Goal: Information Seeking & Learning: Find specific fact

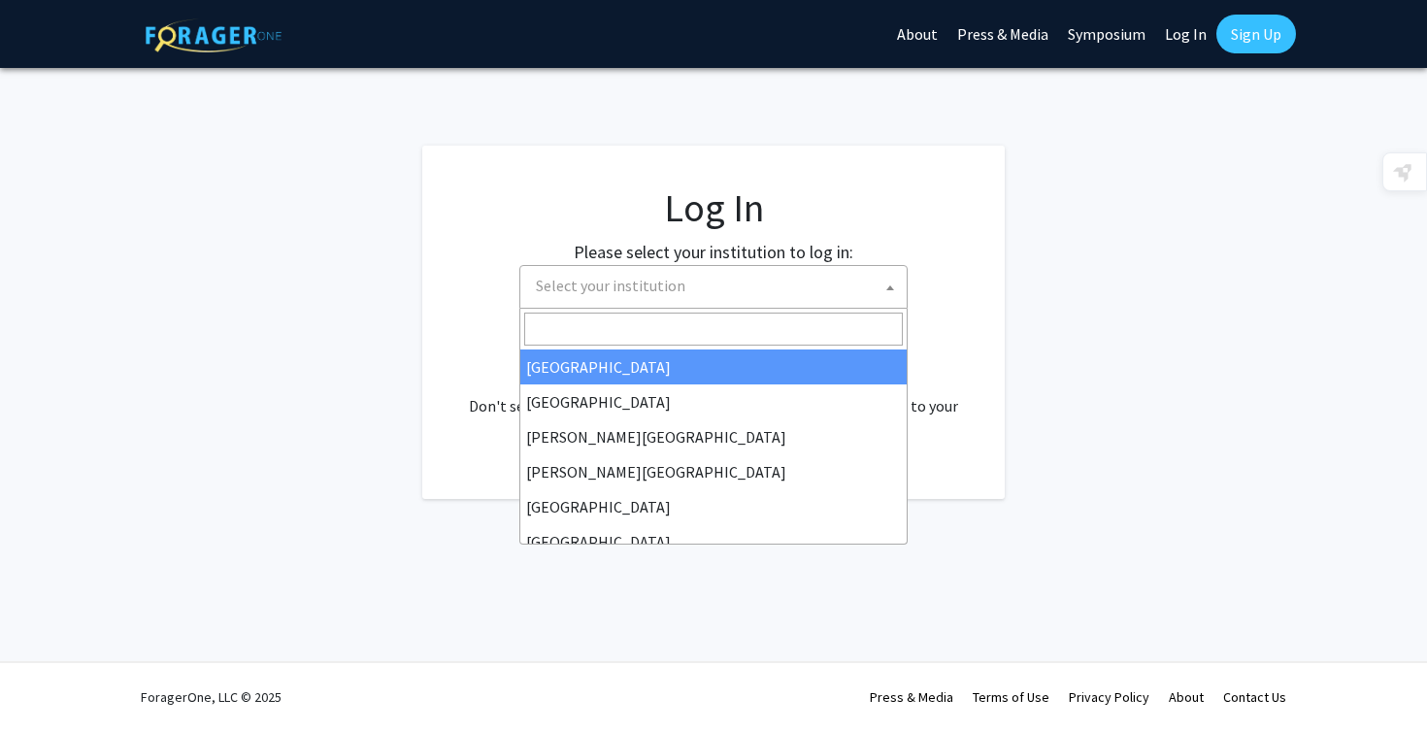
click at [598, 295] on span "Select your institution" at bounding box center [610, 285] width 149 height 19
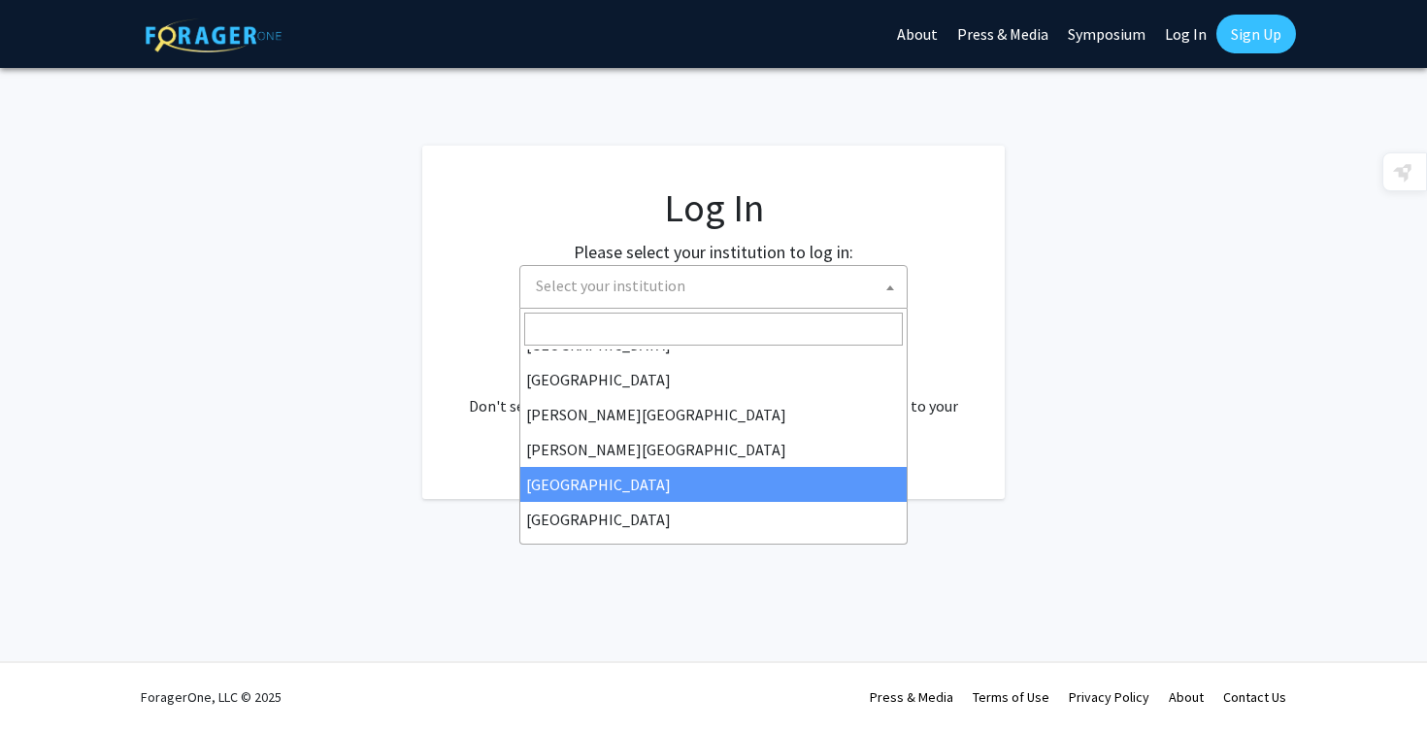
scroll to position [23, 0]
select select "6"
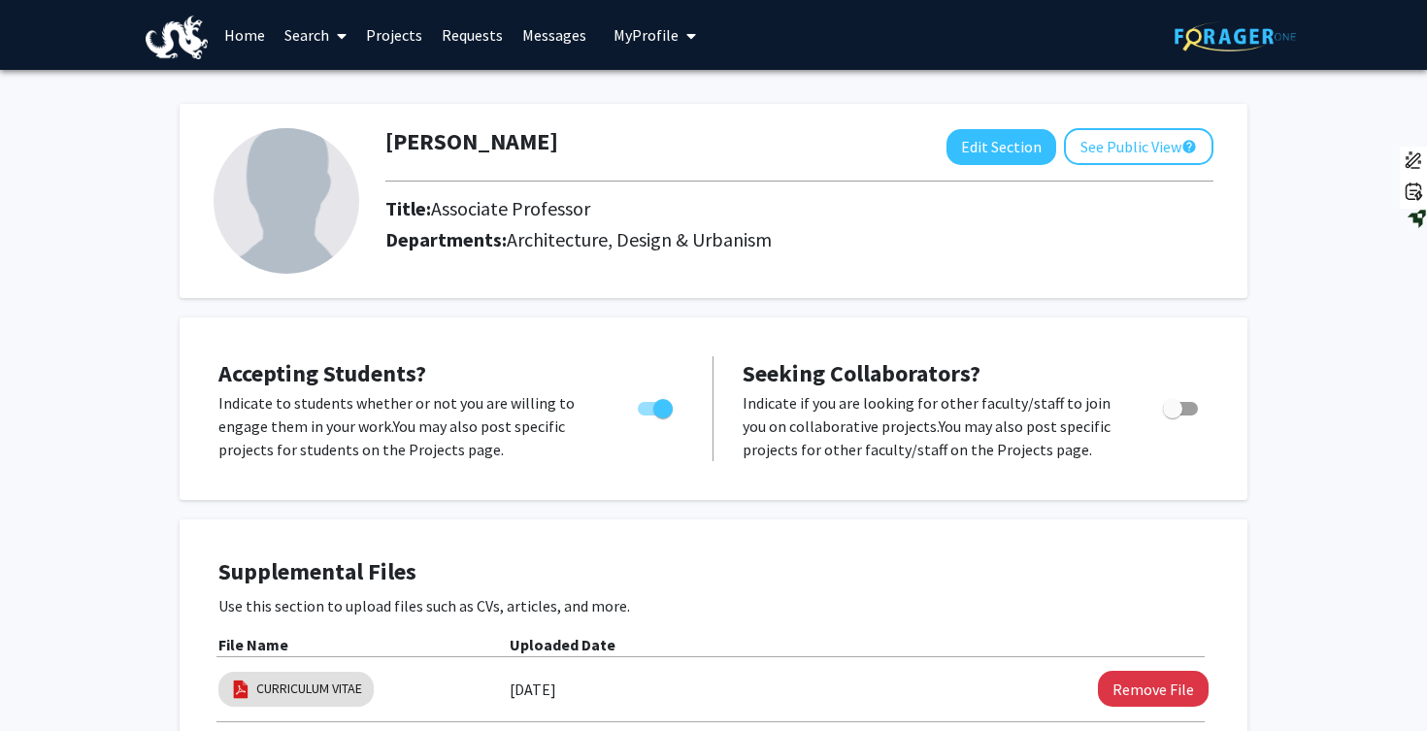
click at [244, 30] on link "Home" at bounding box center [244, 35] width 60 height 68
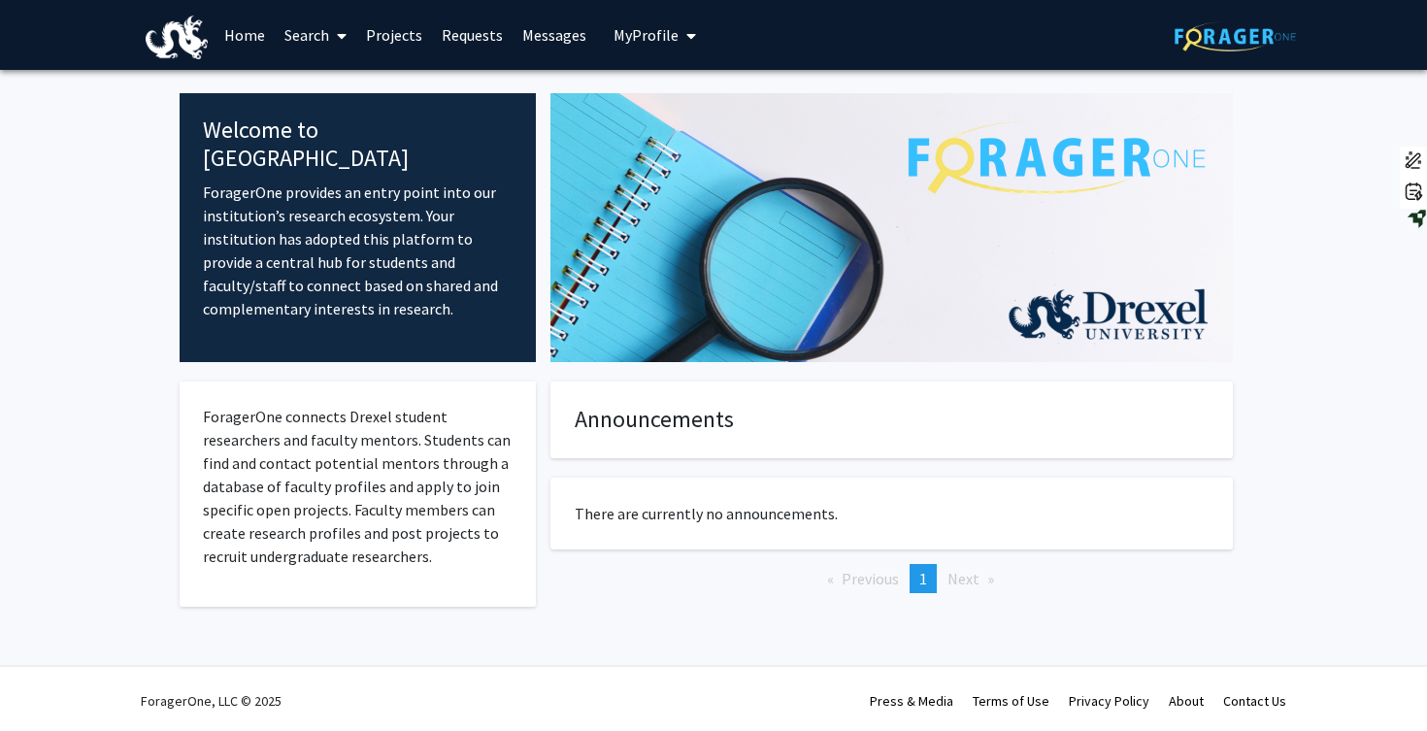
click at [318, 32] on link "Search" at bounding box center [316, 35] width 82 height 68
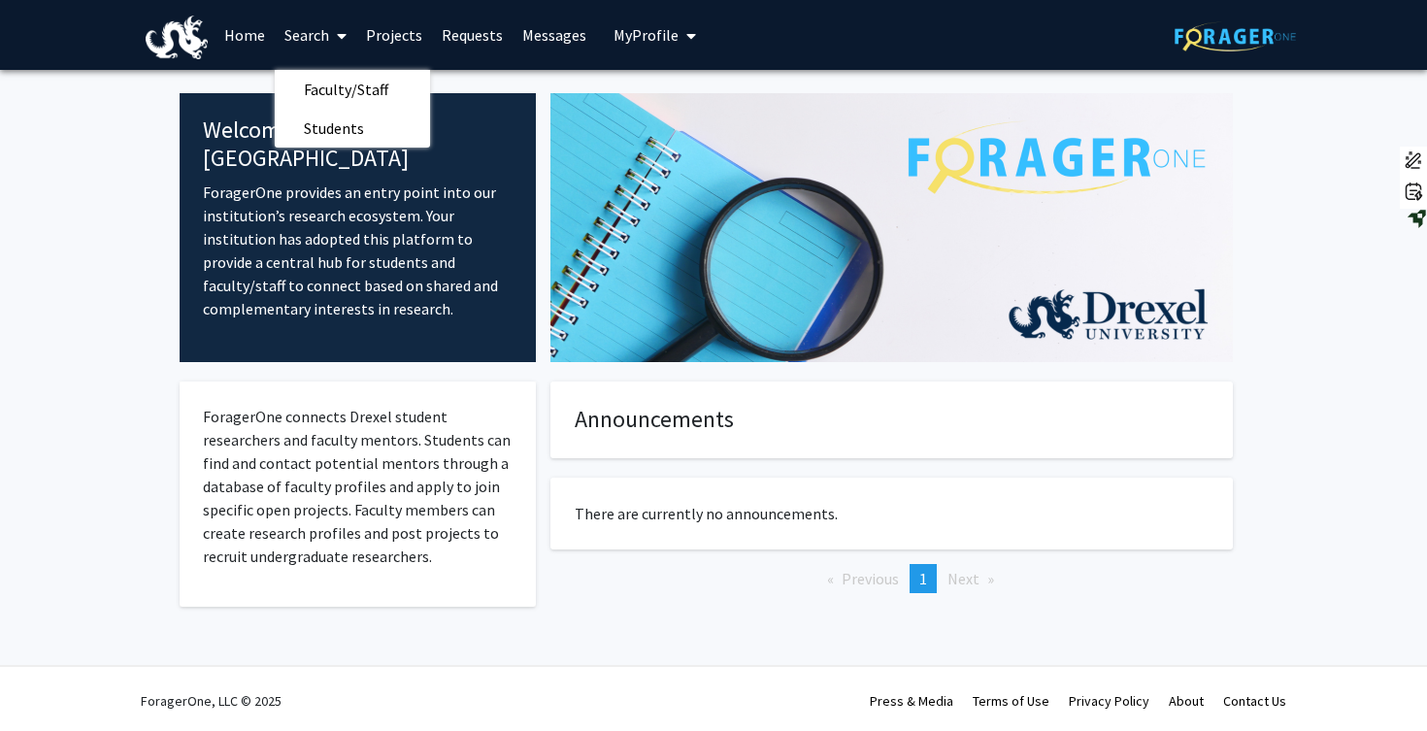
click at [388, 35] on link "Projects" at bounding box center [394, 35] width 76 height 68
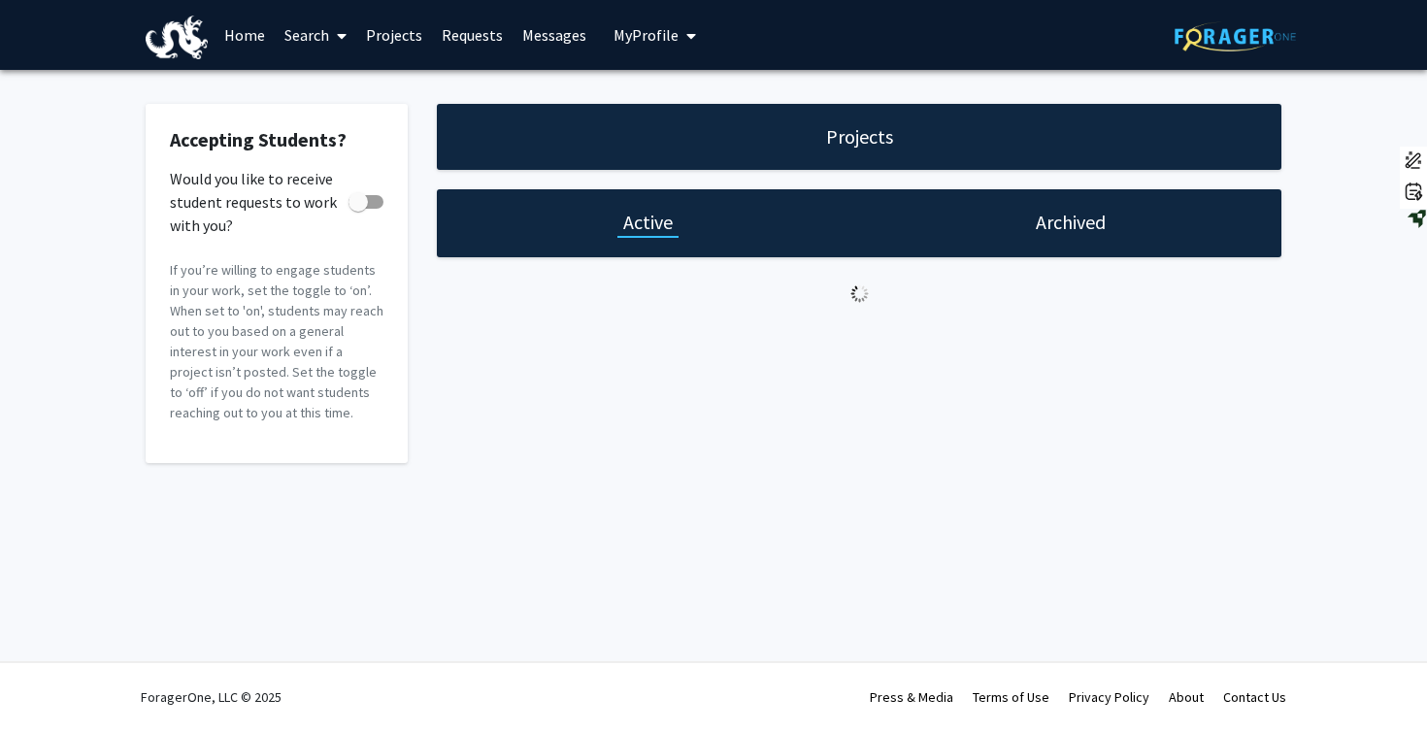
checkbox input "true"
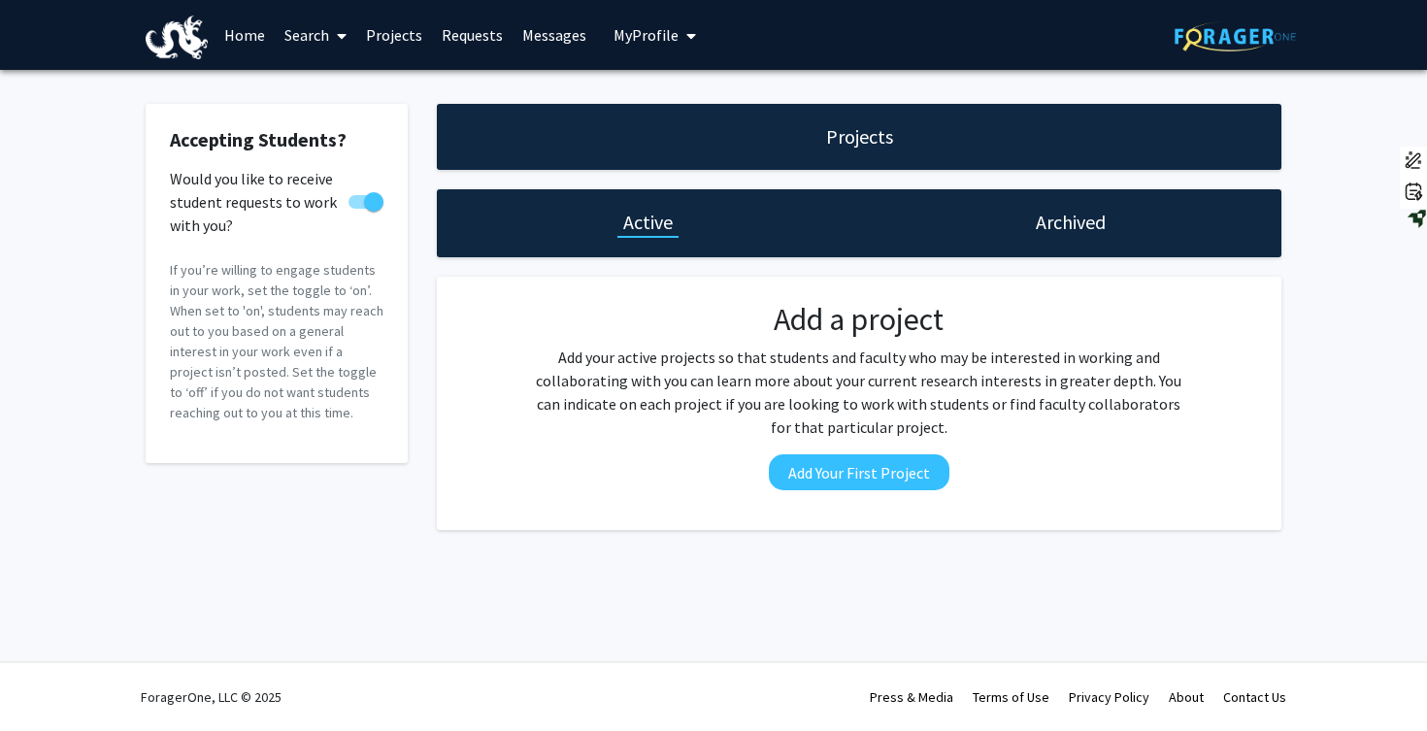
click at [461, 33] on link "Requests" at bounding box center [472, 35] width 81 height 68
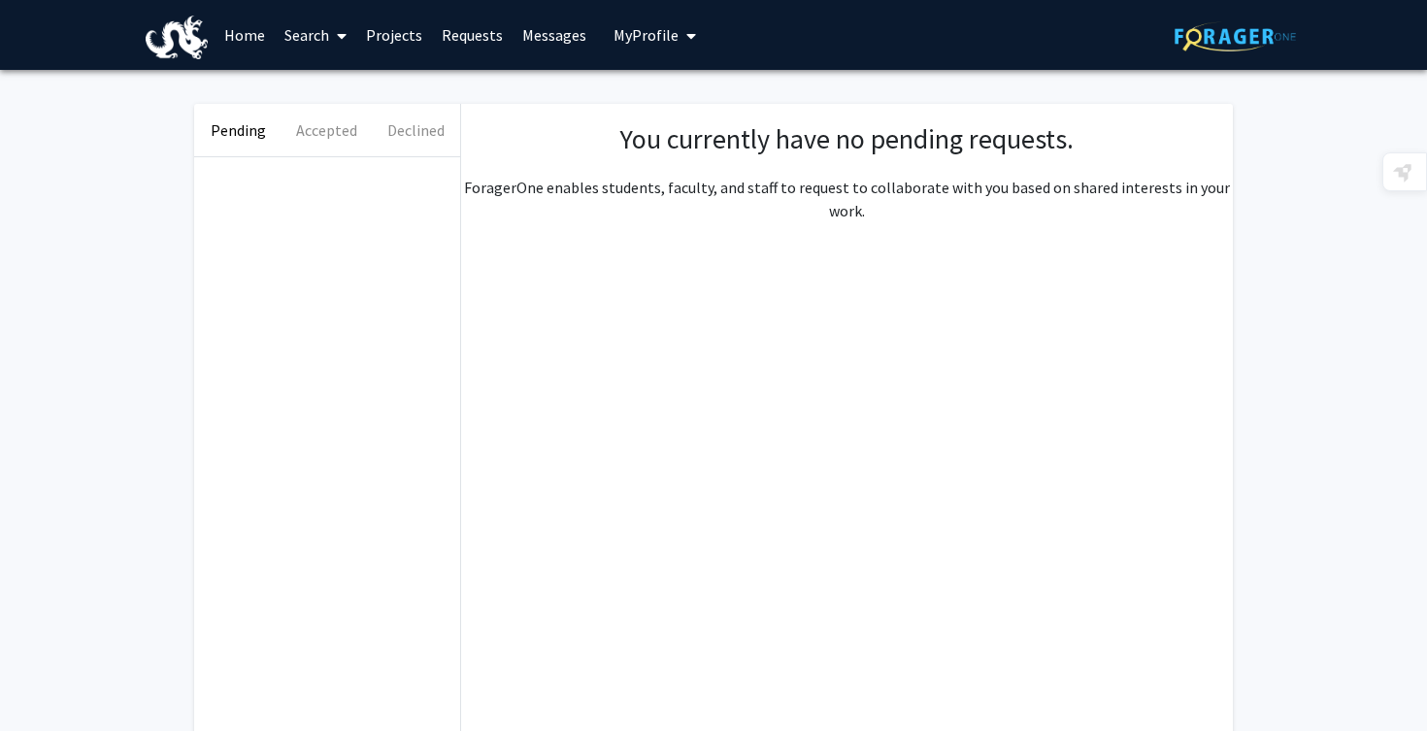
click at [561, 46] on link "Messages" at bounding box center [553, 35] width 83 height 68
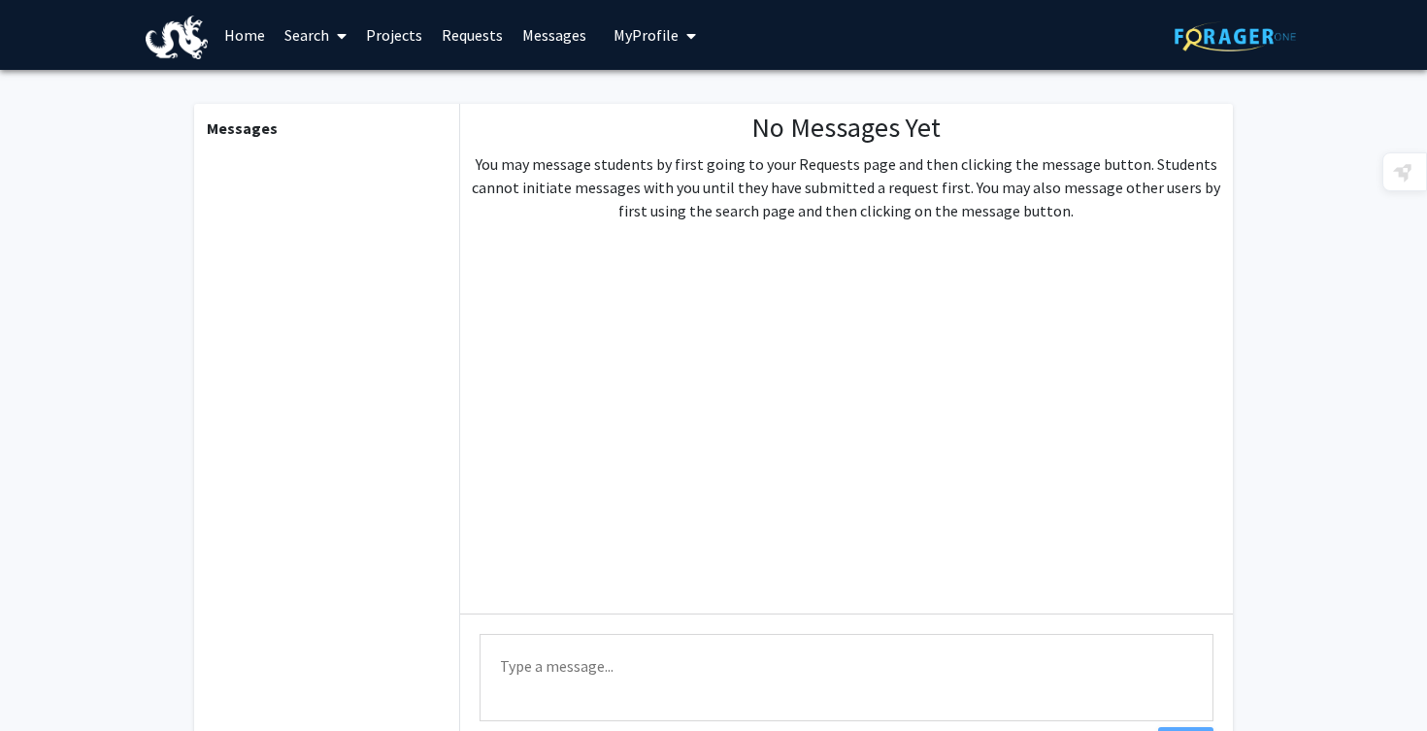
click at [294, 27] on link "Search" at bounding box center [316, 35] width 82 height 68
click at [317, 131] on span "Students" at bounding box center [334, 128] width 118 height 39
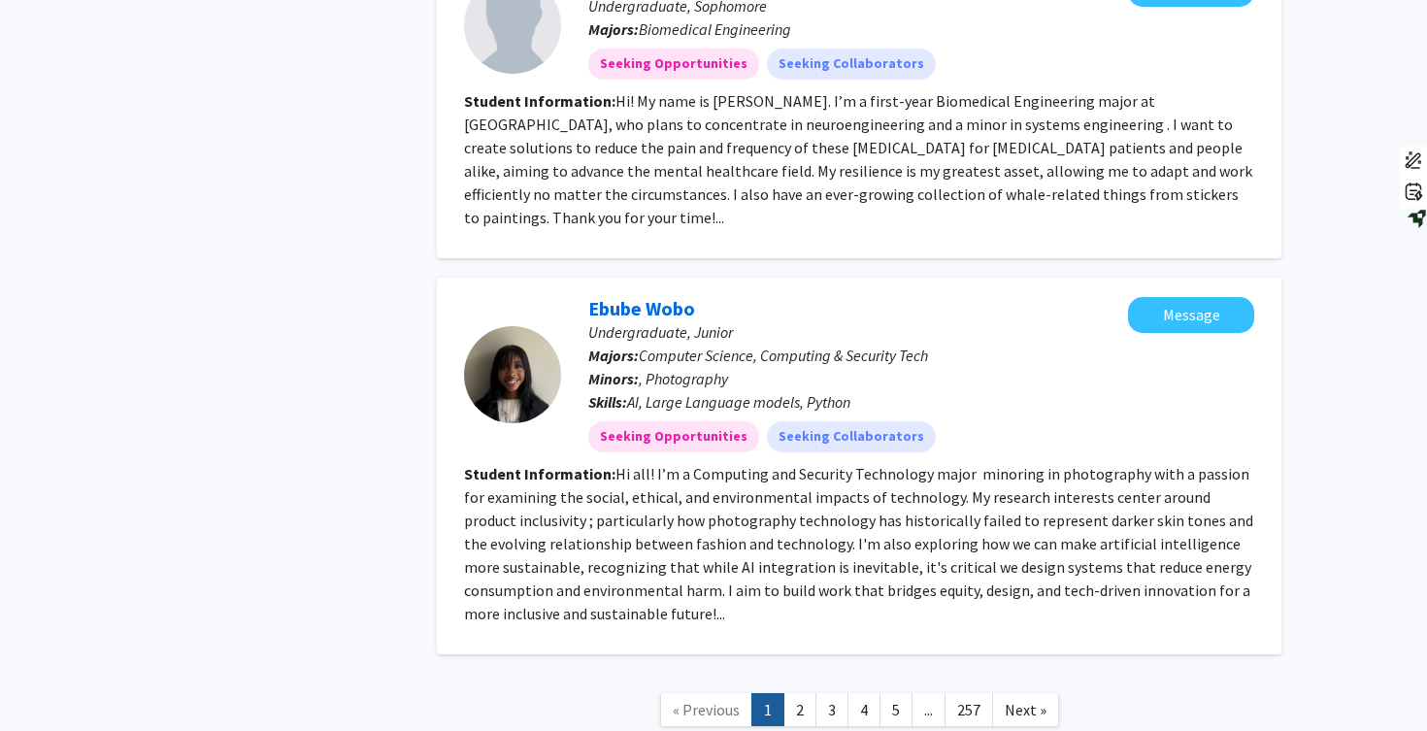
scroll to position [3263, 0]
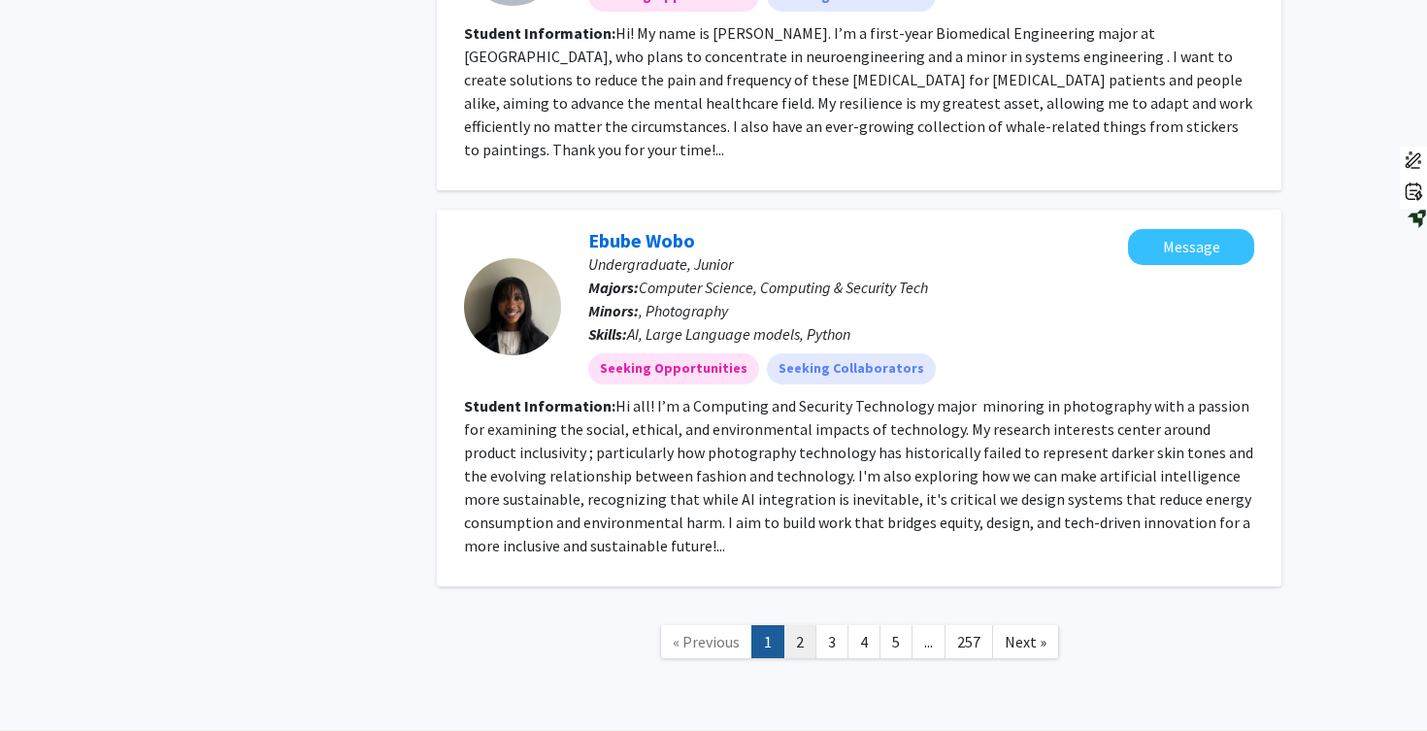
click at [798, 625] on link "2" at bounding box center [799, 642] width 33 height 34
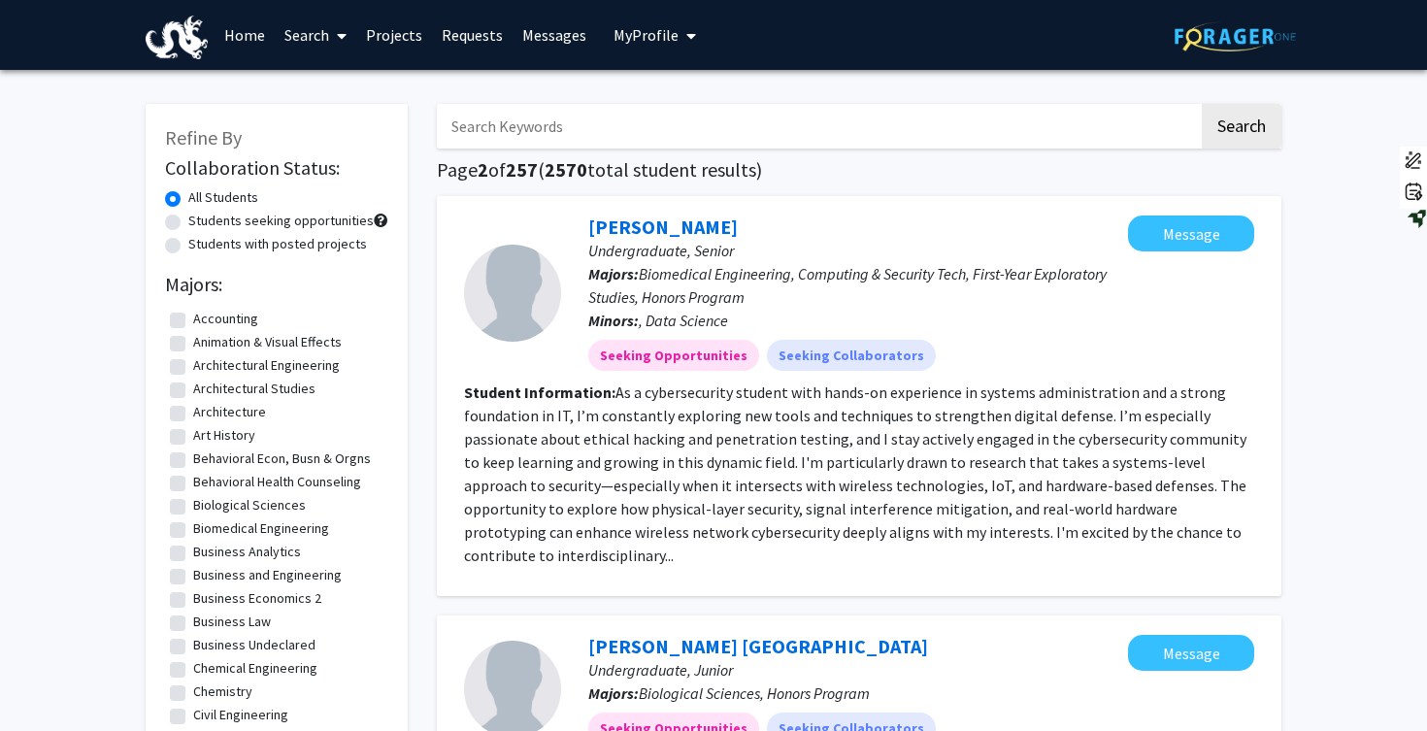
click at [403, 30] on link "Projects" at bounding box center [394, 35] width 76 height 68
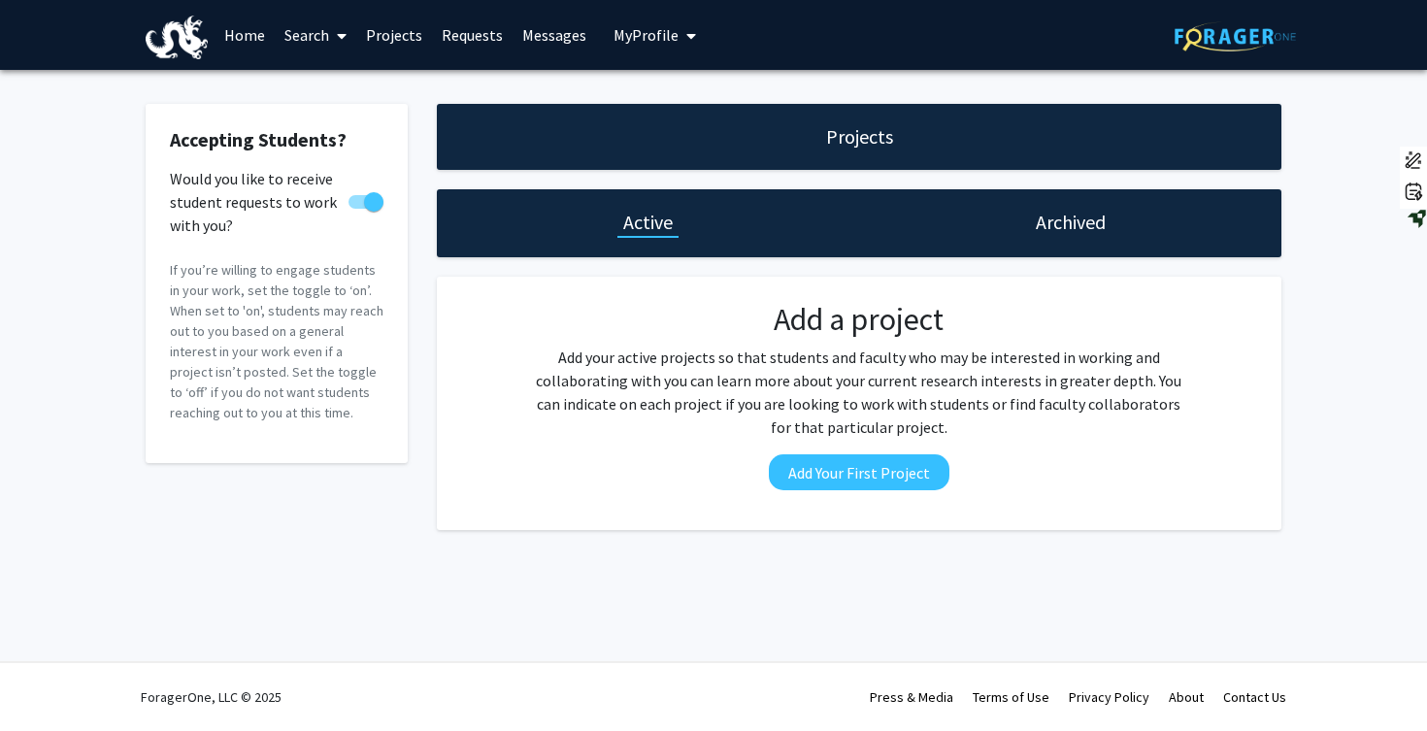
click at [1090, 207] on div "Archived" at bounding box center [1070, 223] width 422 height 68
click at [355, 201] on span at bounding box center [365, 202] width 35 height 14
click at [357, 209] on input "Would you like to receive student requests to work with you?" at bounding box center [357, 209] width 1 height 1
click at [362, 205] on span at bounding box center [357, 201] width 19 height 19
click at [358, 209] on input "Would you like to receive student requests to work with you?" at bounding box center [357, 209] width 1 height 1
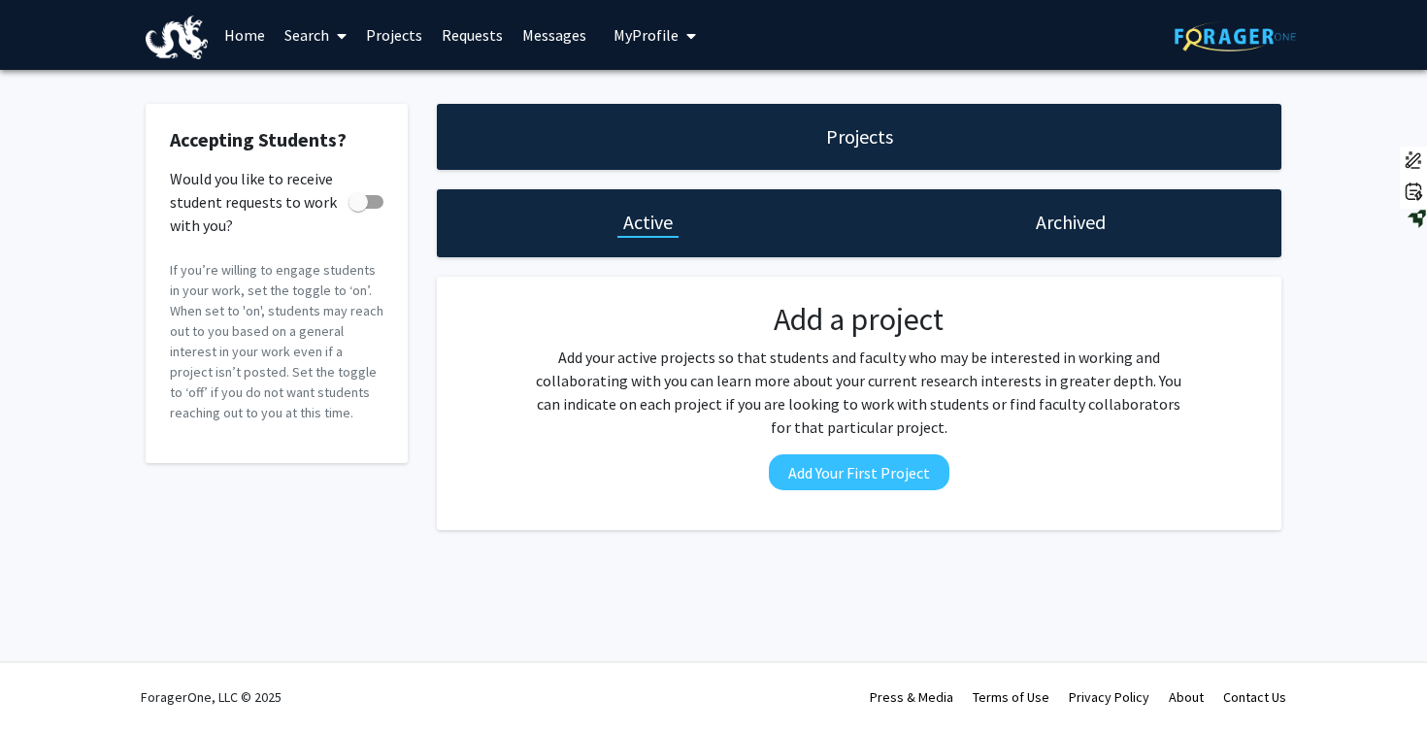
checkbox input "true"
click at [472, 38] on link "Requests" at bounding box center [472, 35] width 81 height 68
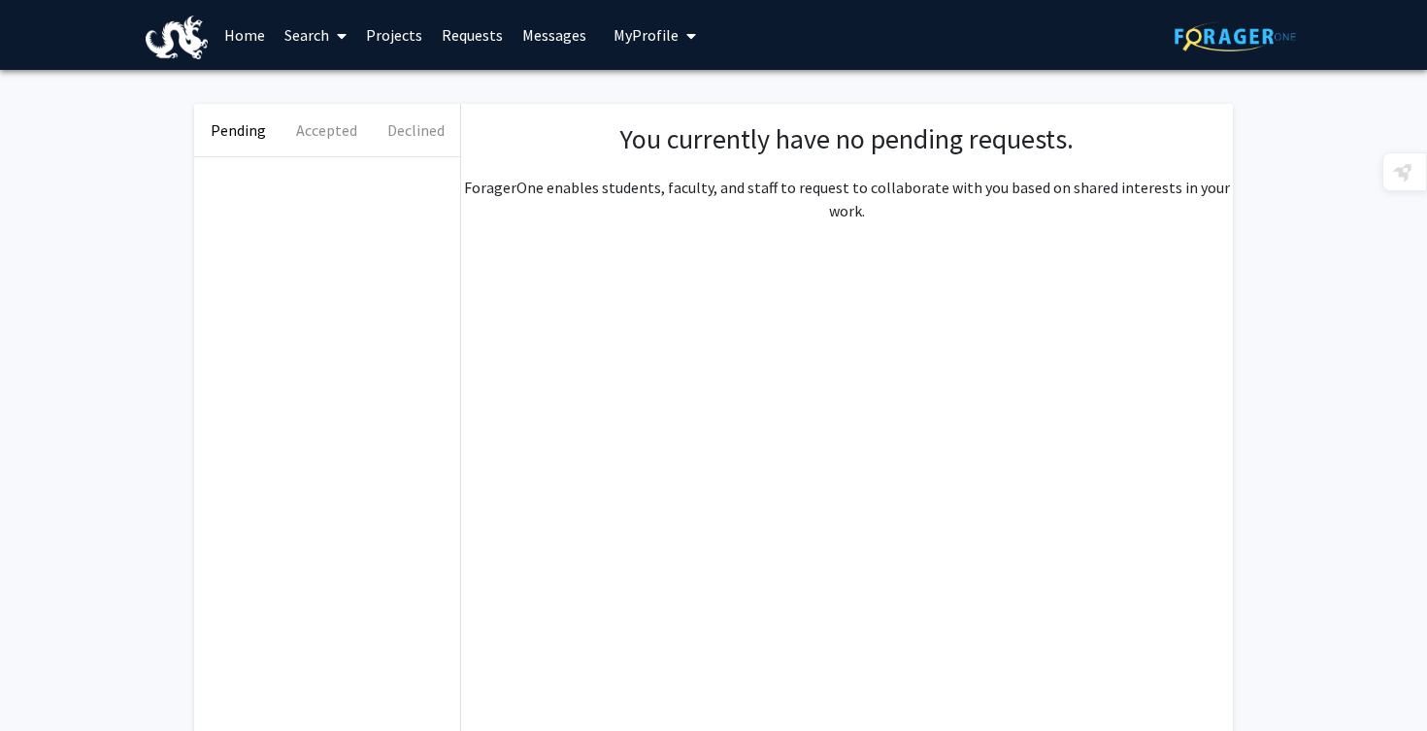
click at [536, 34] on link "Messages" at bounding box center [553, 35] width 83 height 68
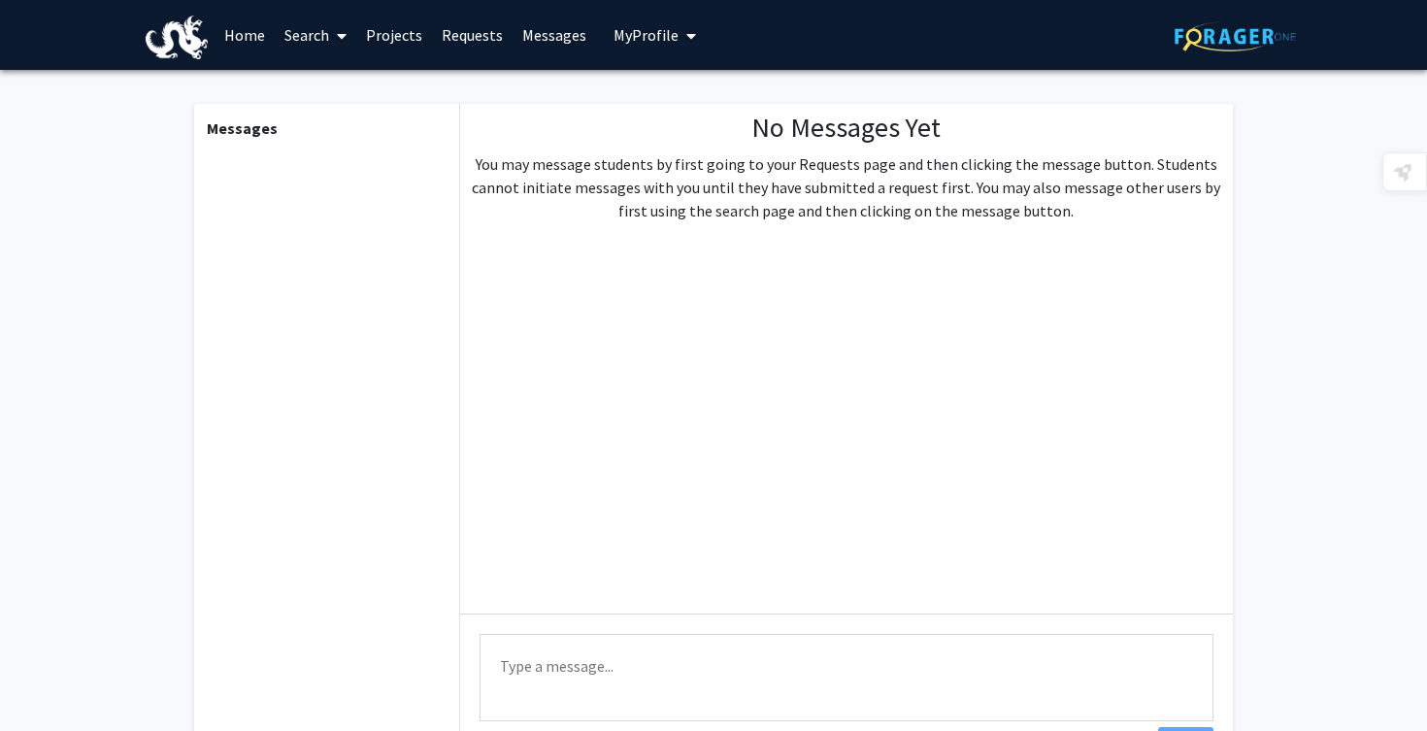
click at [241, 39] on link "Home" at bounding box center [244, 35] width 60 height 68
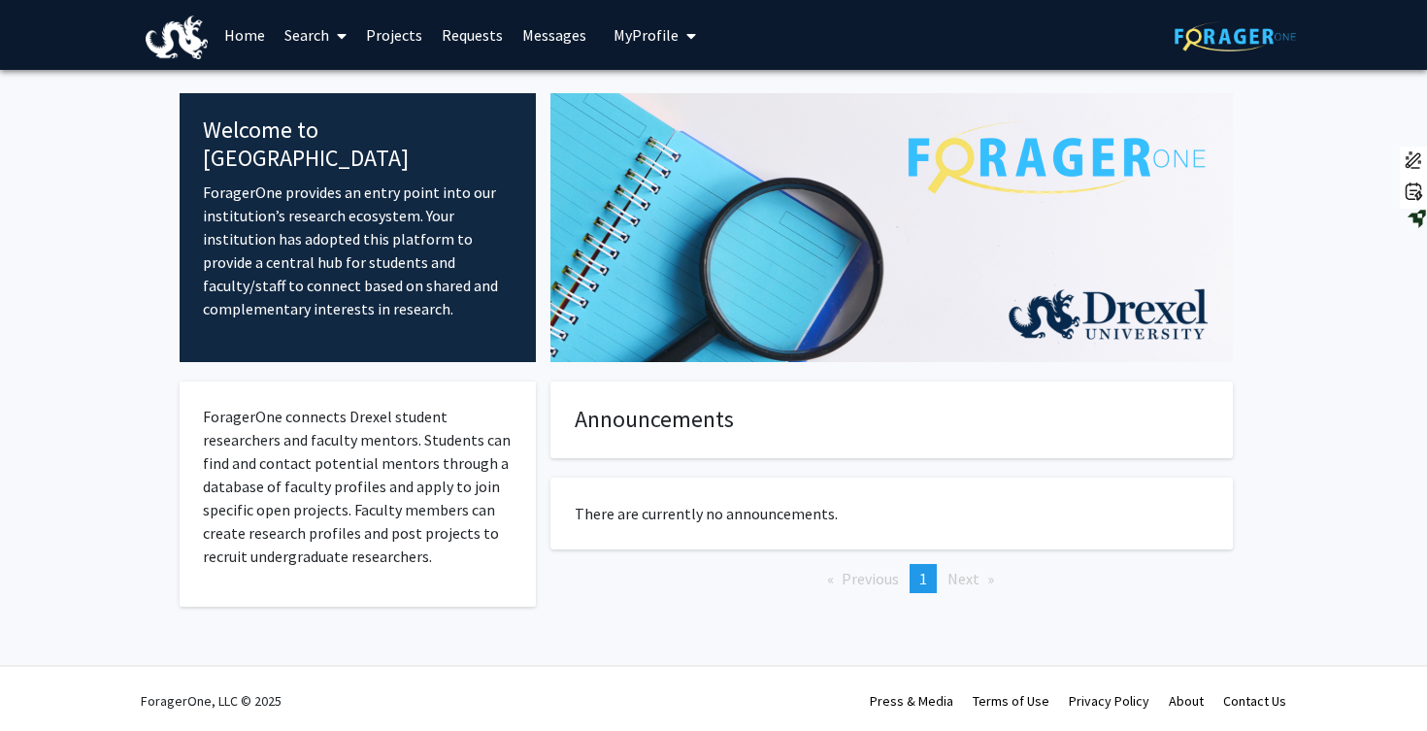
click at [961, 575] on span "Next page" at bounding box center [963, 578] width 32 height 19
click at [299, 36] on link "Search" at bounding box center [316, 35] width 82 height 68
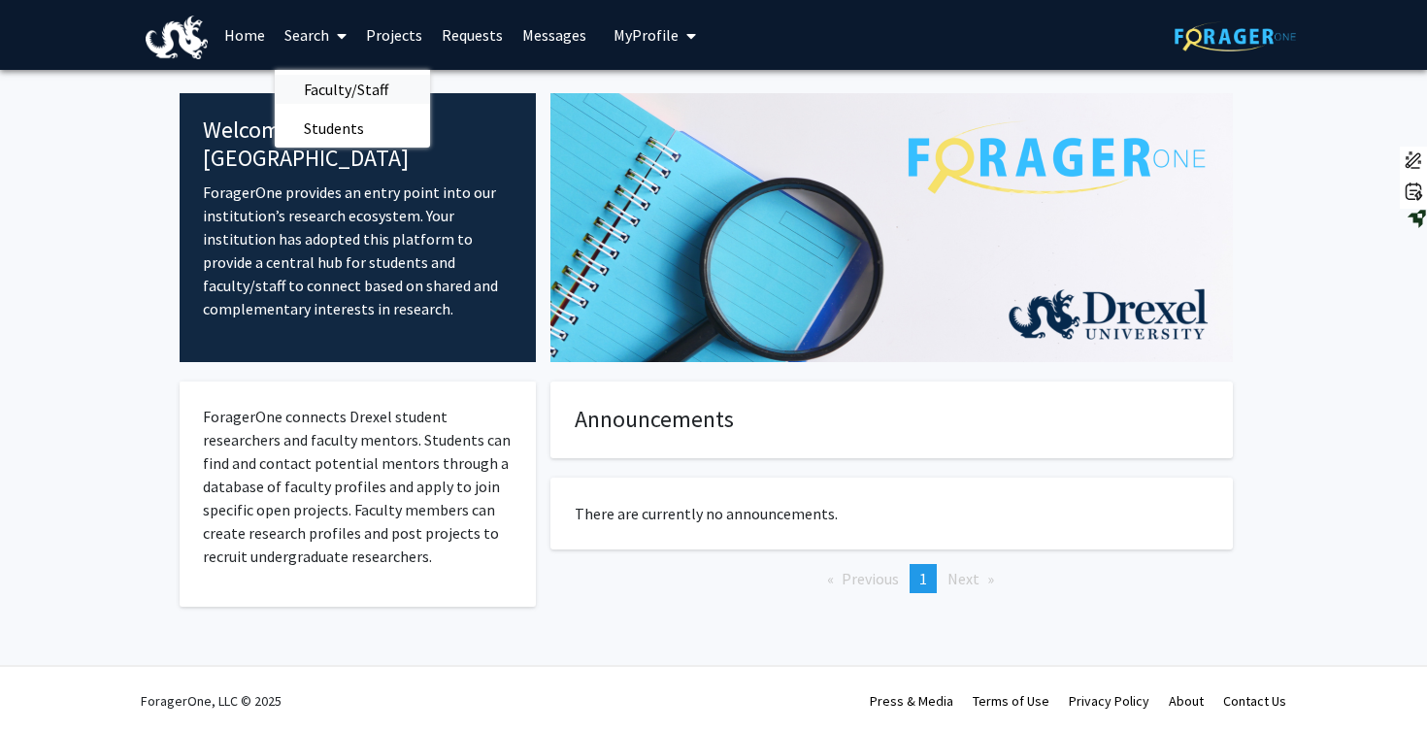
click at [331, 86] on span "Faculty/Staff" at bounding box center [346, 89] width 143 height 39
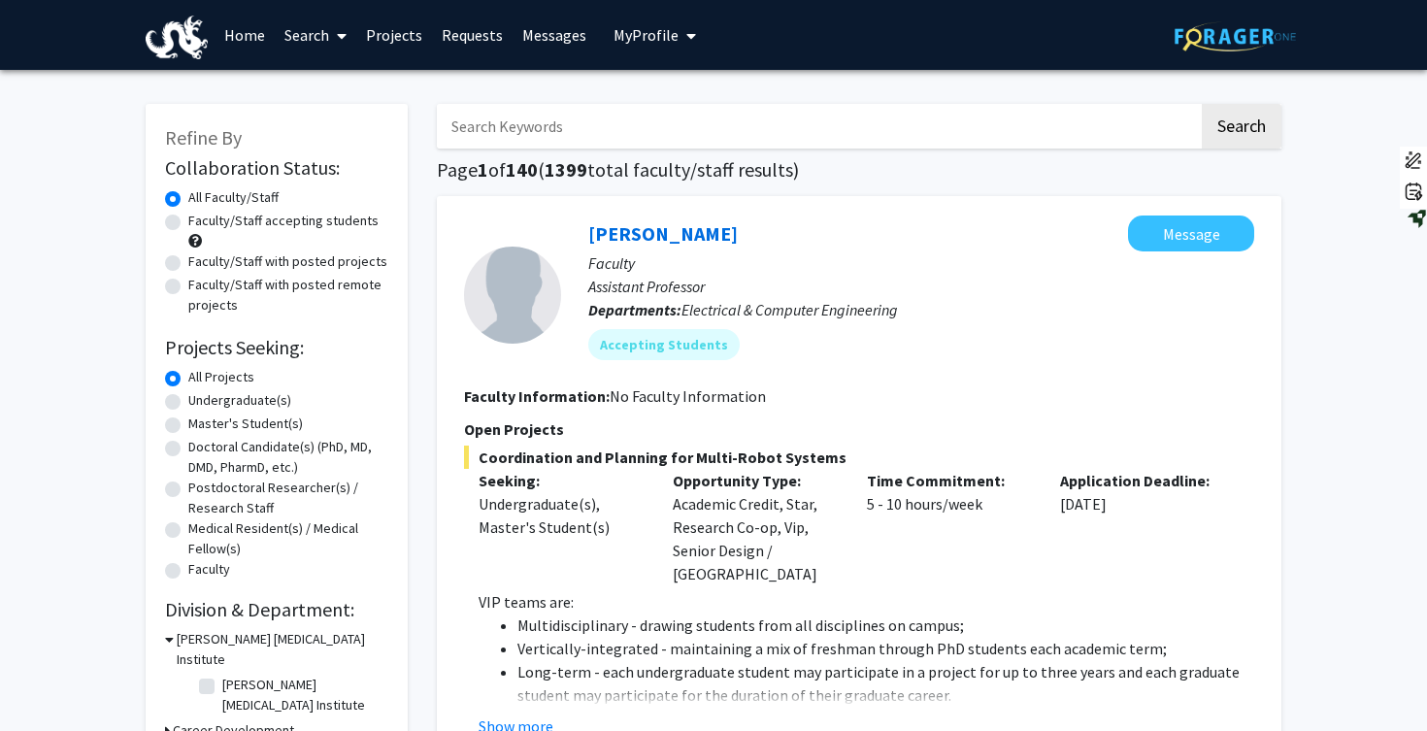
click at [557, 122] on input "Search Keywords" at bounding box center [818, 126] width 762 height 45
type input "climate"
click at [1202, 104] on button "Search" at bounding box center [1242, 126] width 80 height 45
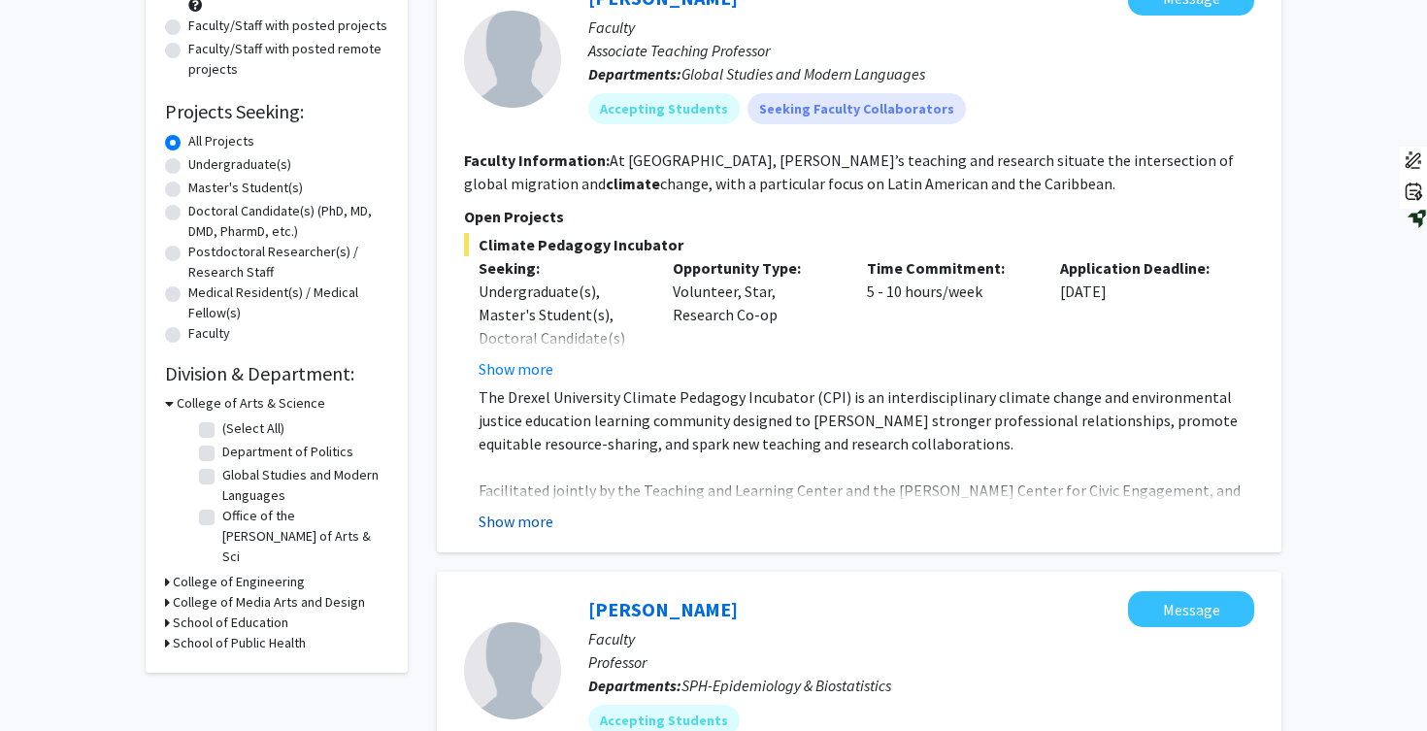
scroll to position [239, 0]
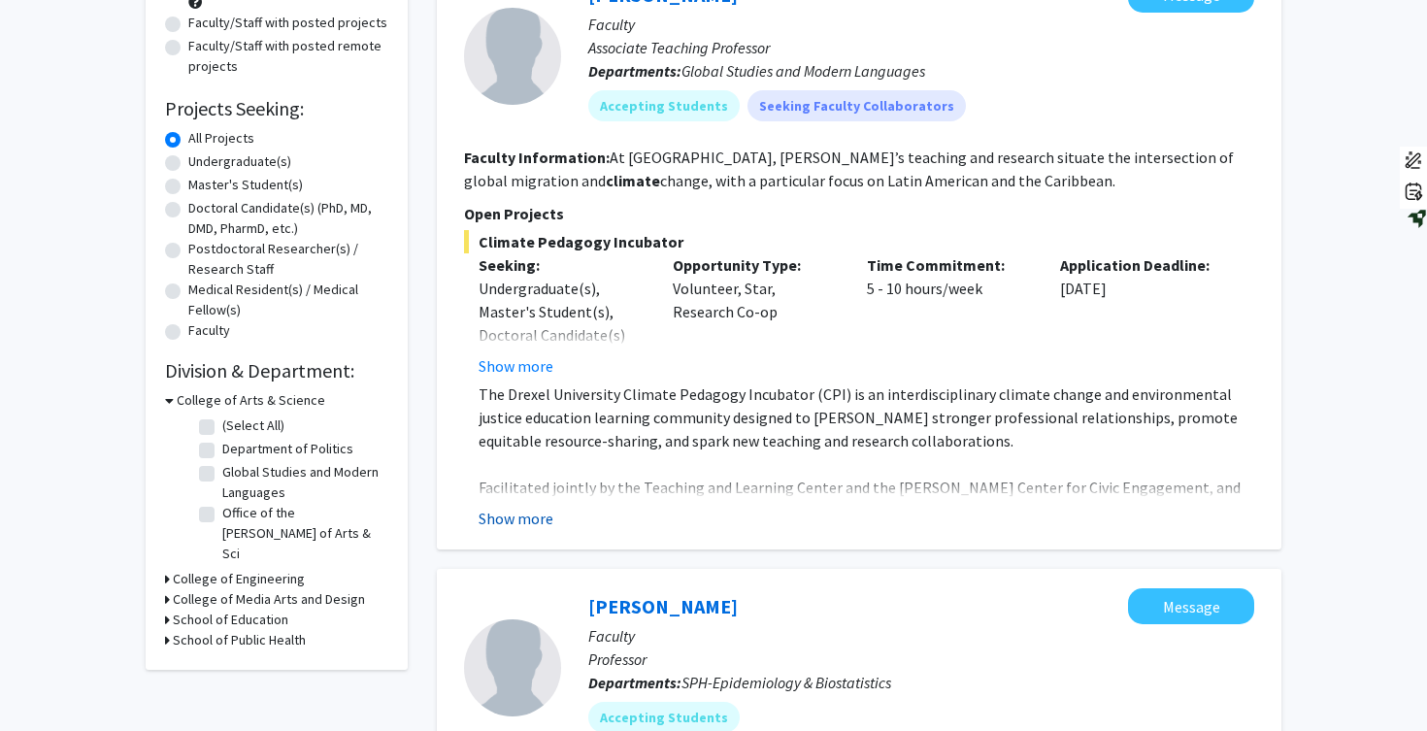
click at [519, 515] on button "Show more" at bounding box center [515, 518] width 75 height 23
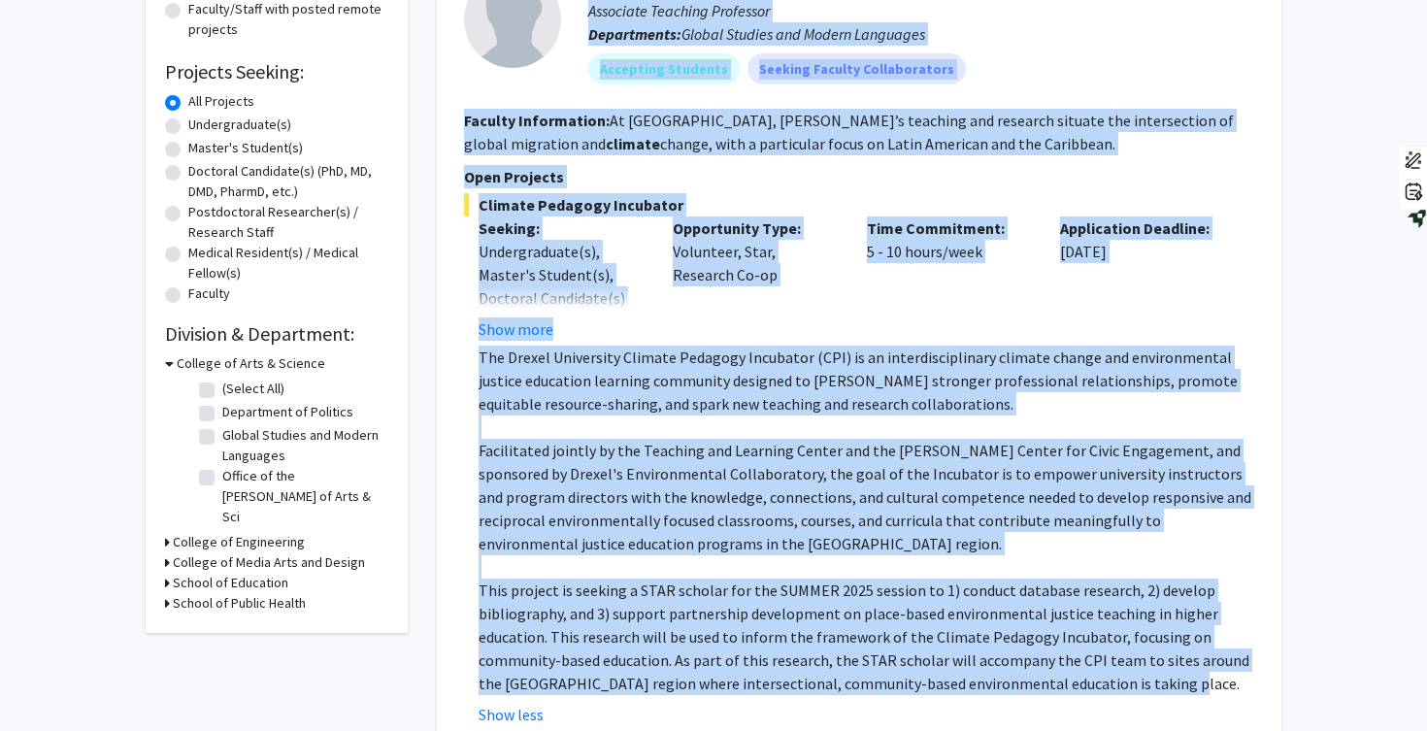
scroll to position [0, 0]
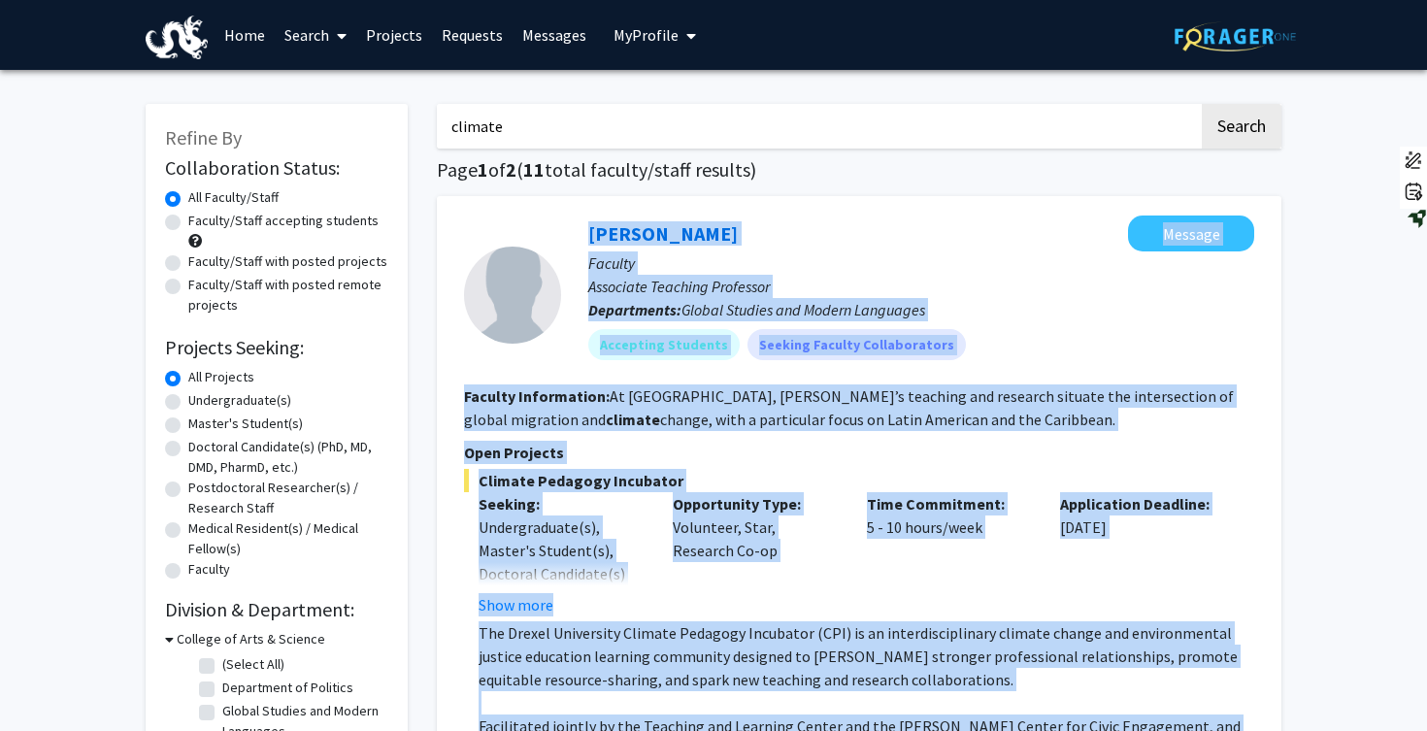
drag, startPoint x: 1145, startPoint y: 511, endPoint x: 469, endPoint y: 244, distance: 727.6
click at [469, 244] on fg-search-faculty "Steve Dolph Message Faculty Associate Teaching Professor Departments: Global St…" at bounding box center [859, 608] width 790 height 786
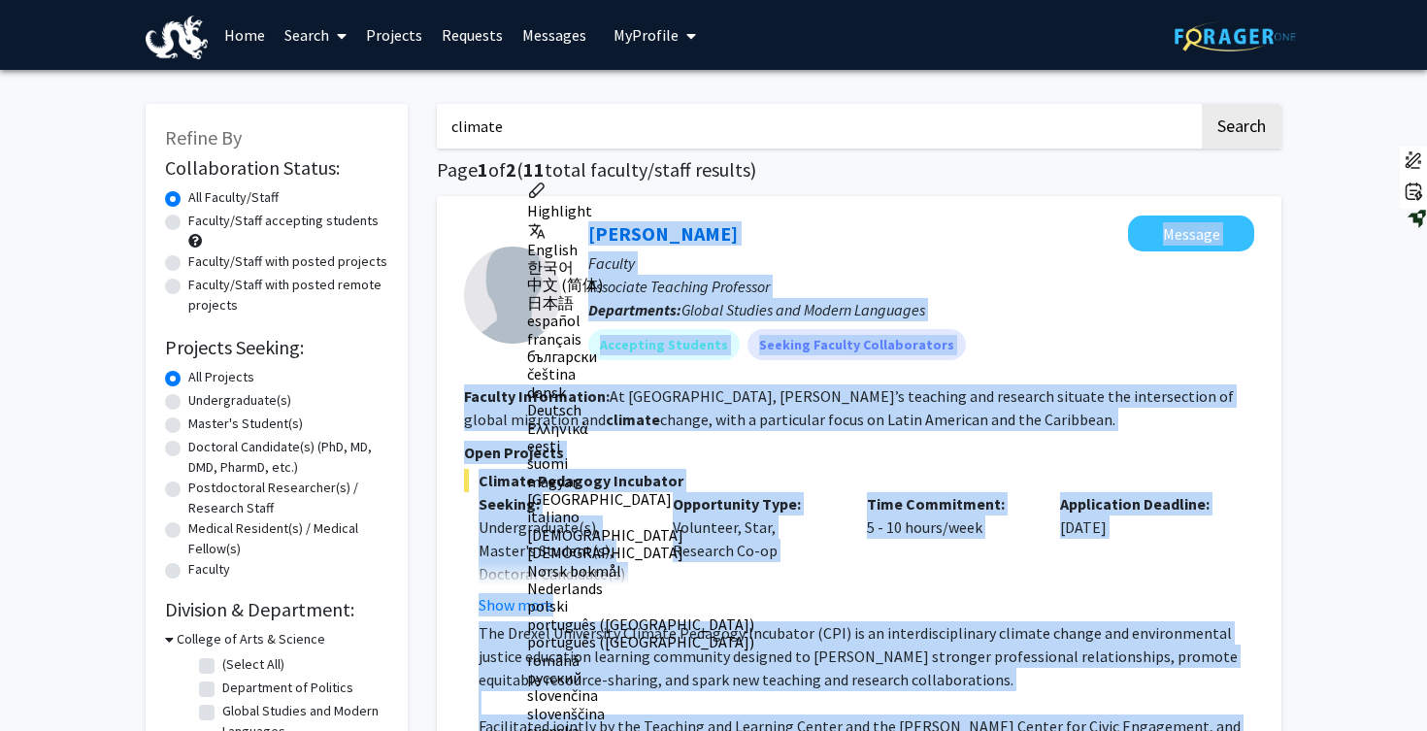
copy fg-search-faculty "Steve Dolph Message Faculty Associate Teaching Professor Departments: Global St…"
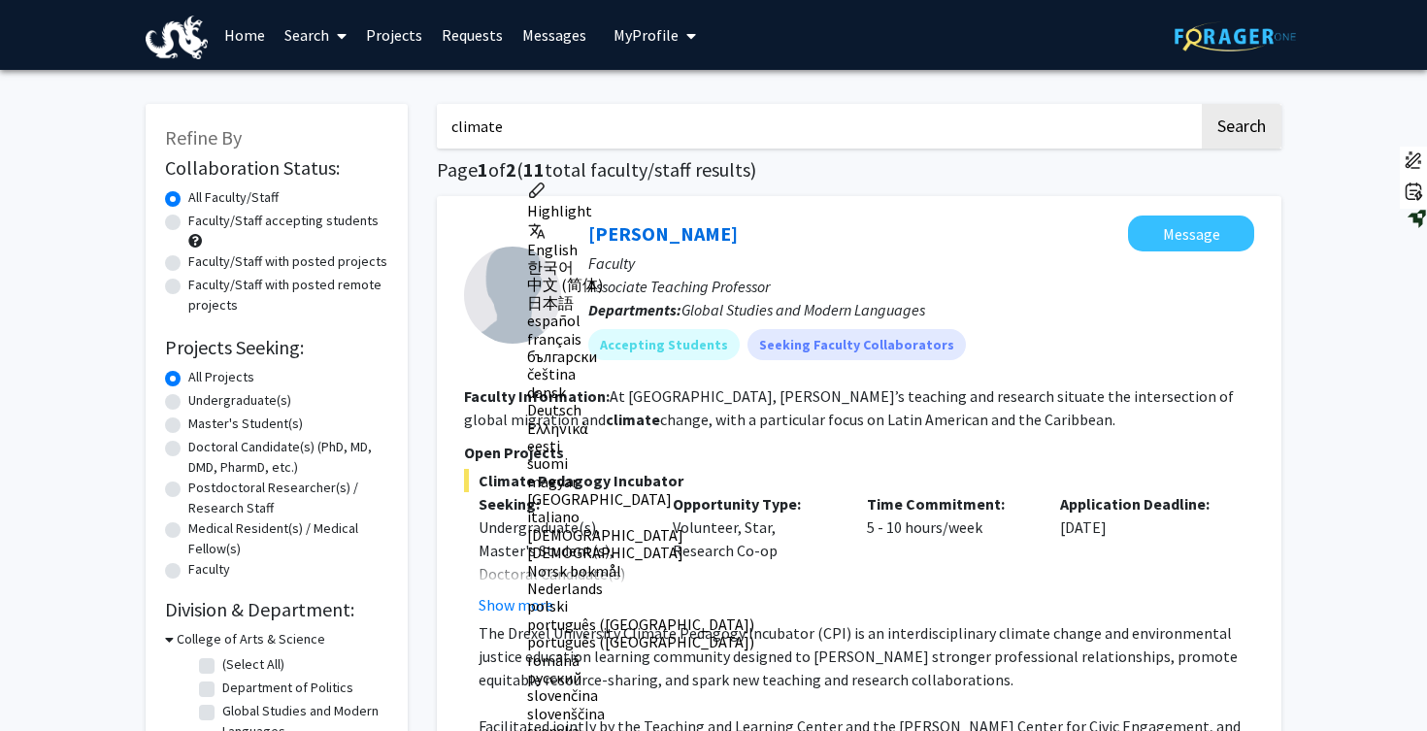
click at [759, 237] on div "Steve Dolph Message" at bounding box center [921, 233] width 666 height 36
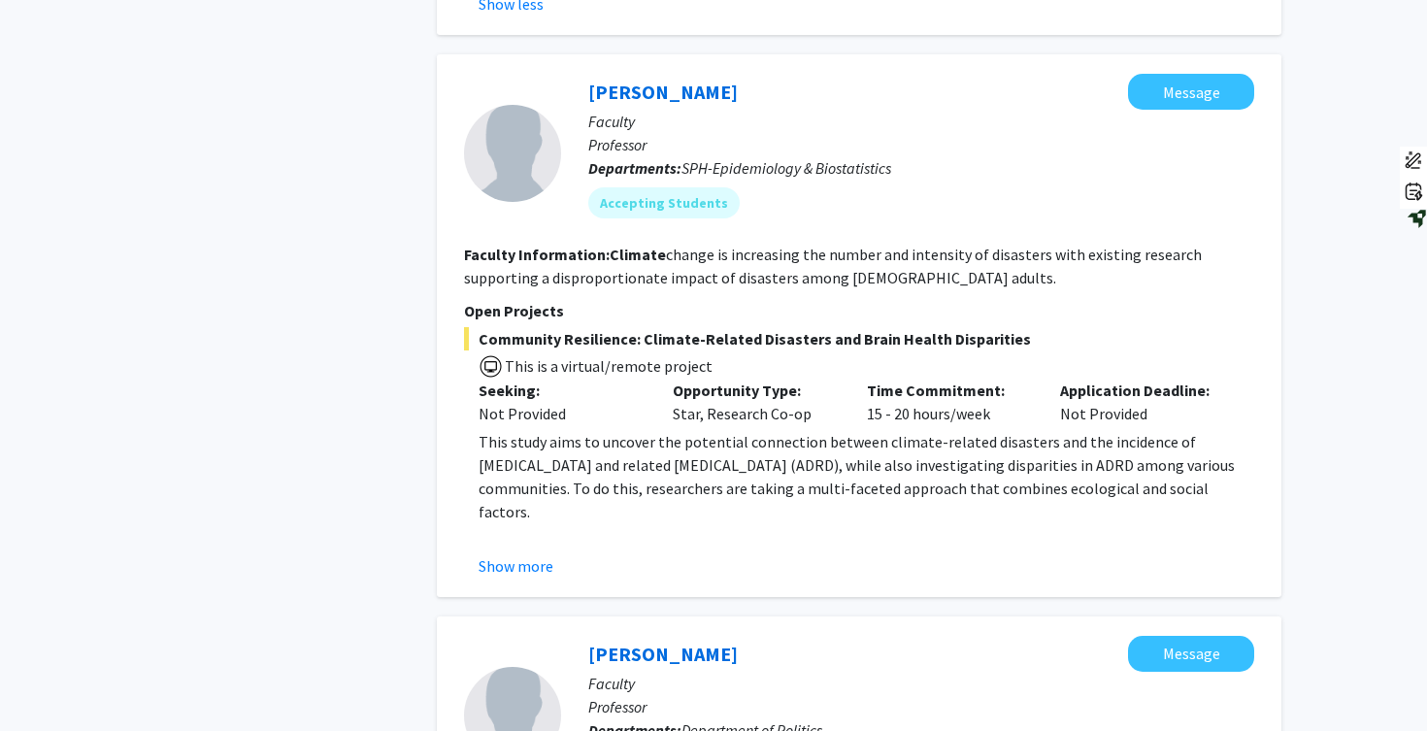
scroll to position [995, 0]
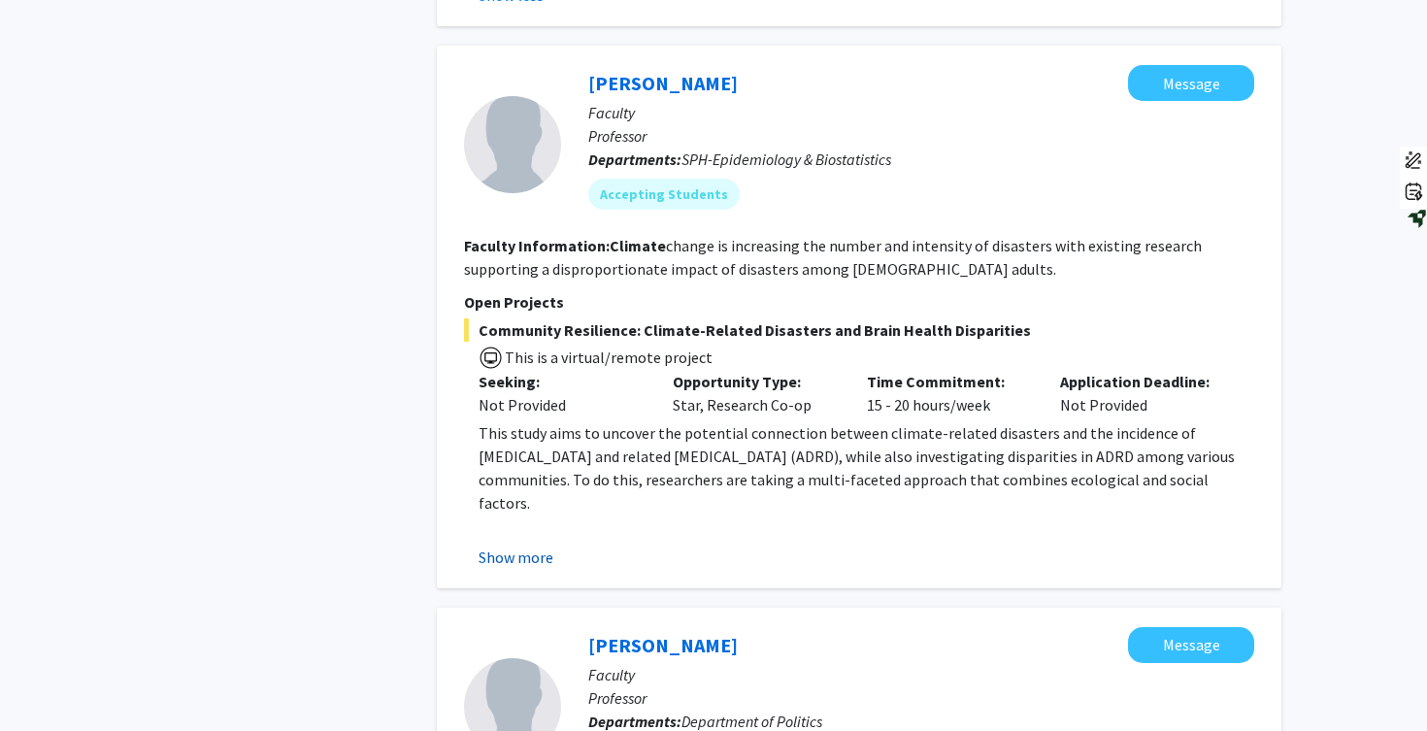
click at [487, 551] on button "Show more" at bounding box center [515, 556] width 75 height 23
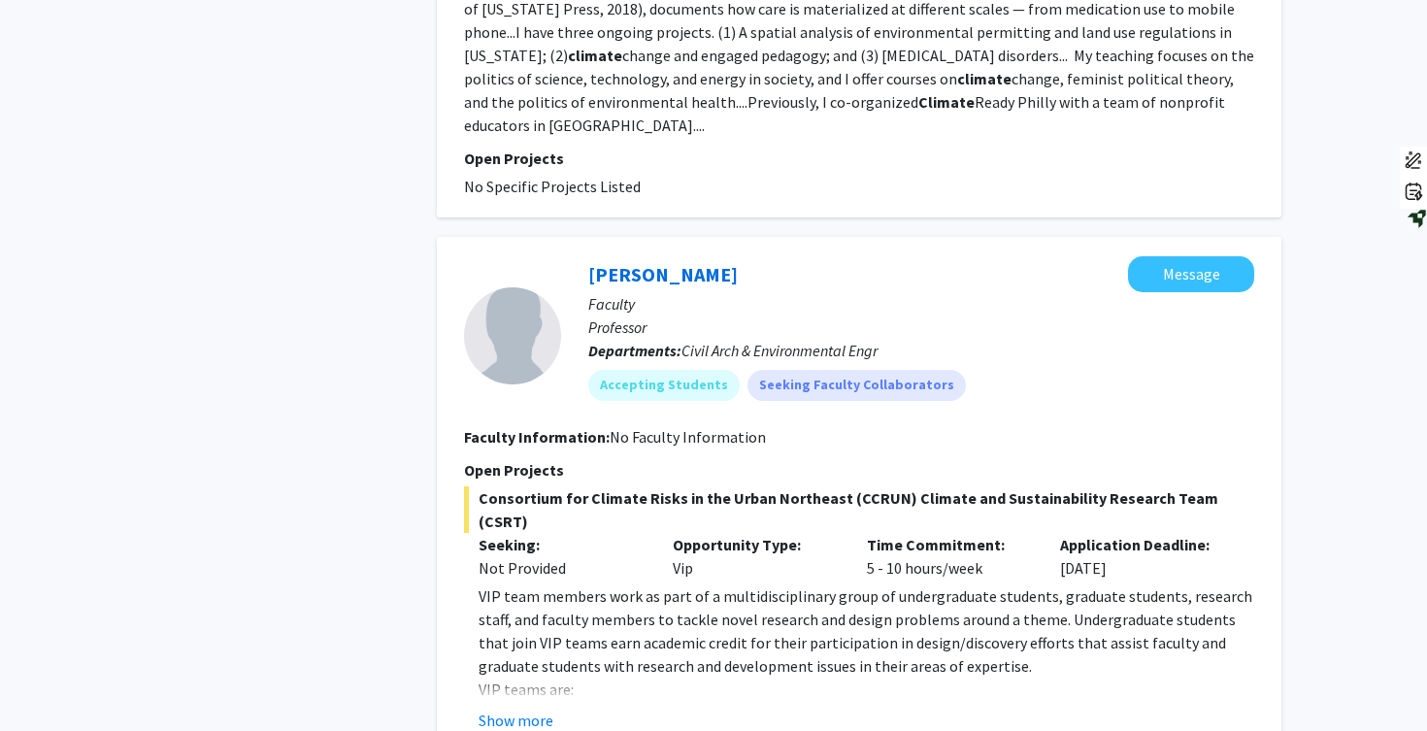
scroll to position [2265, 0]
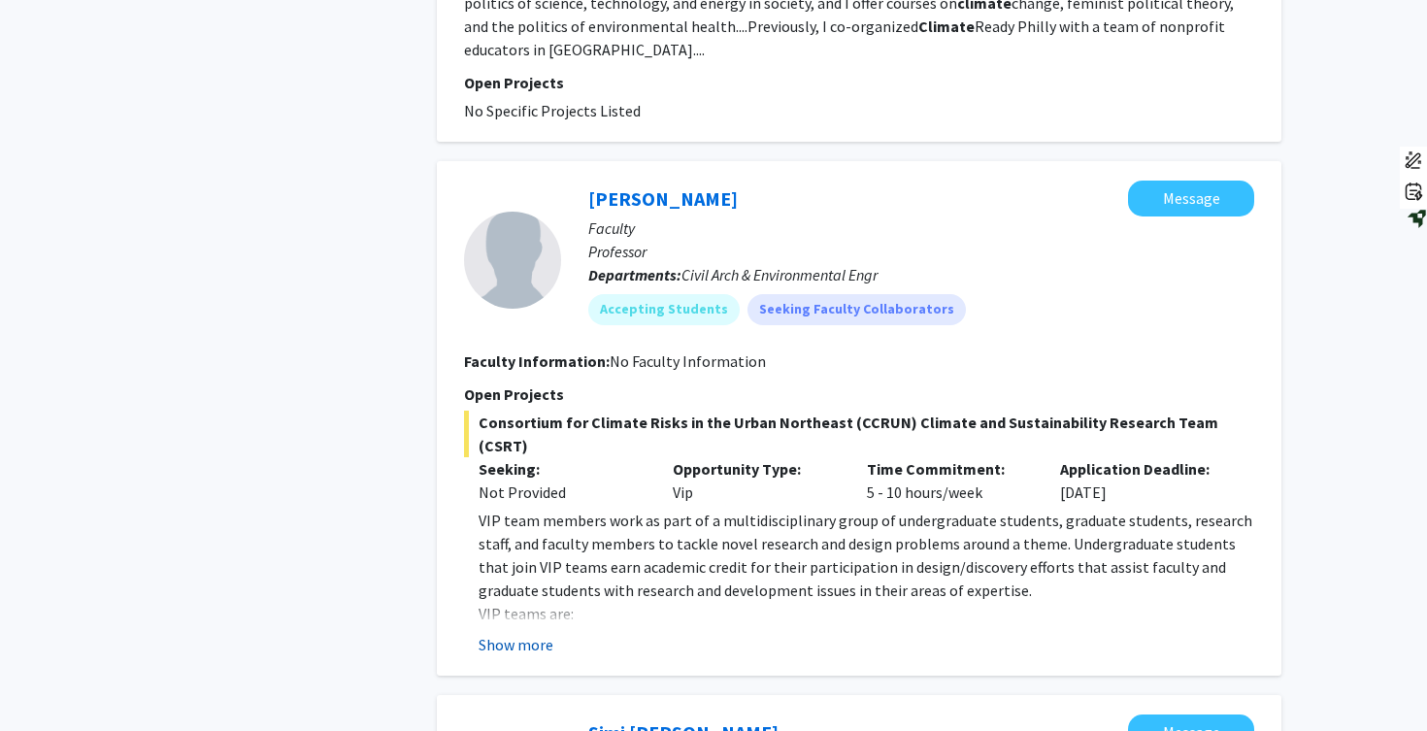
click at [511, 633] on button "Show more" at bounding box center [515, 644] width 75 height 23
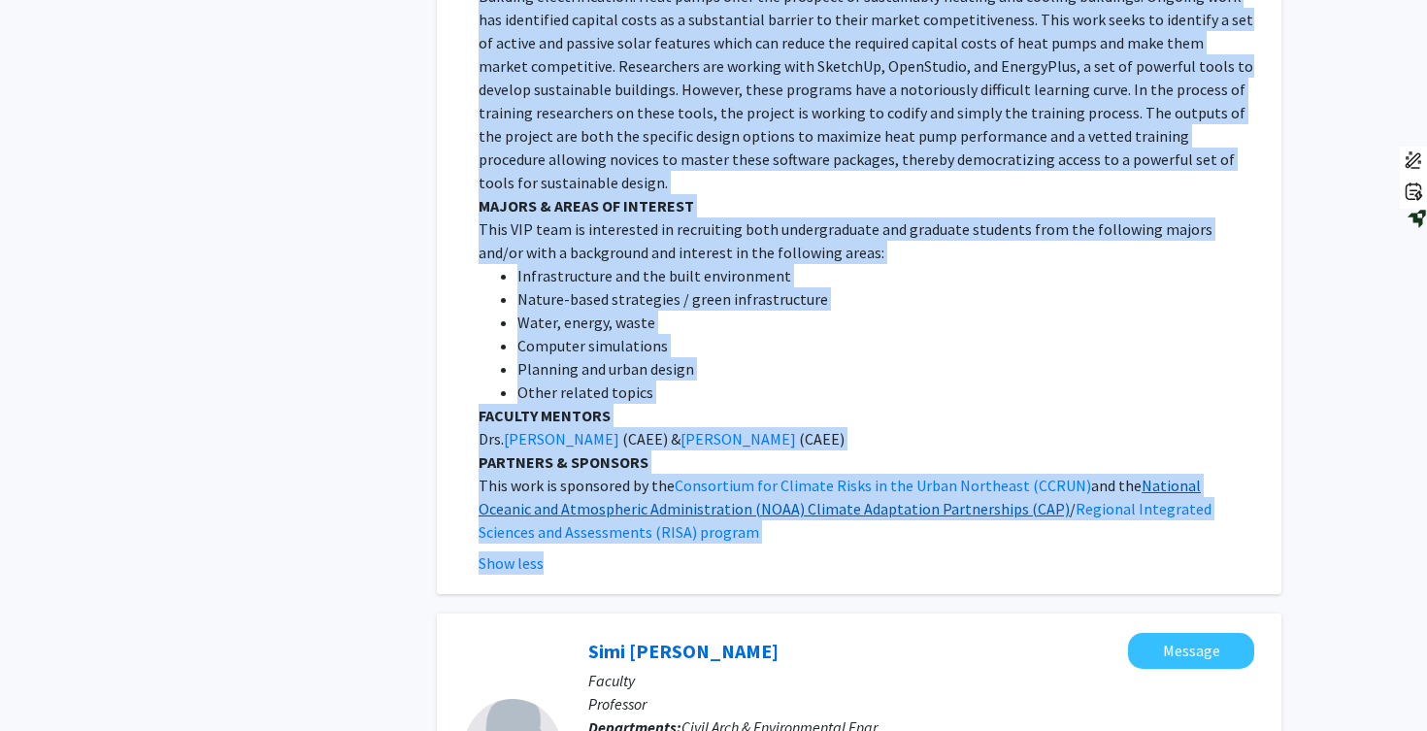
scroll to position [3917, 0]
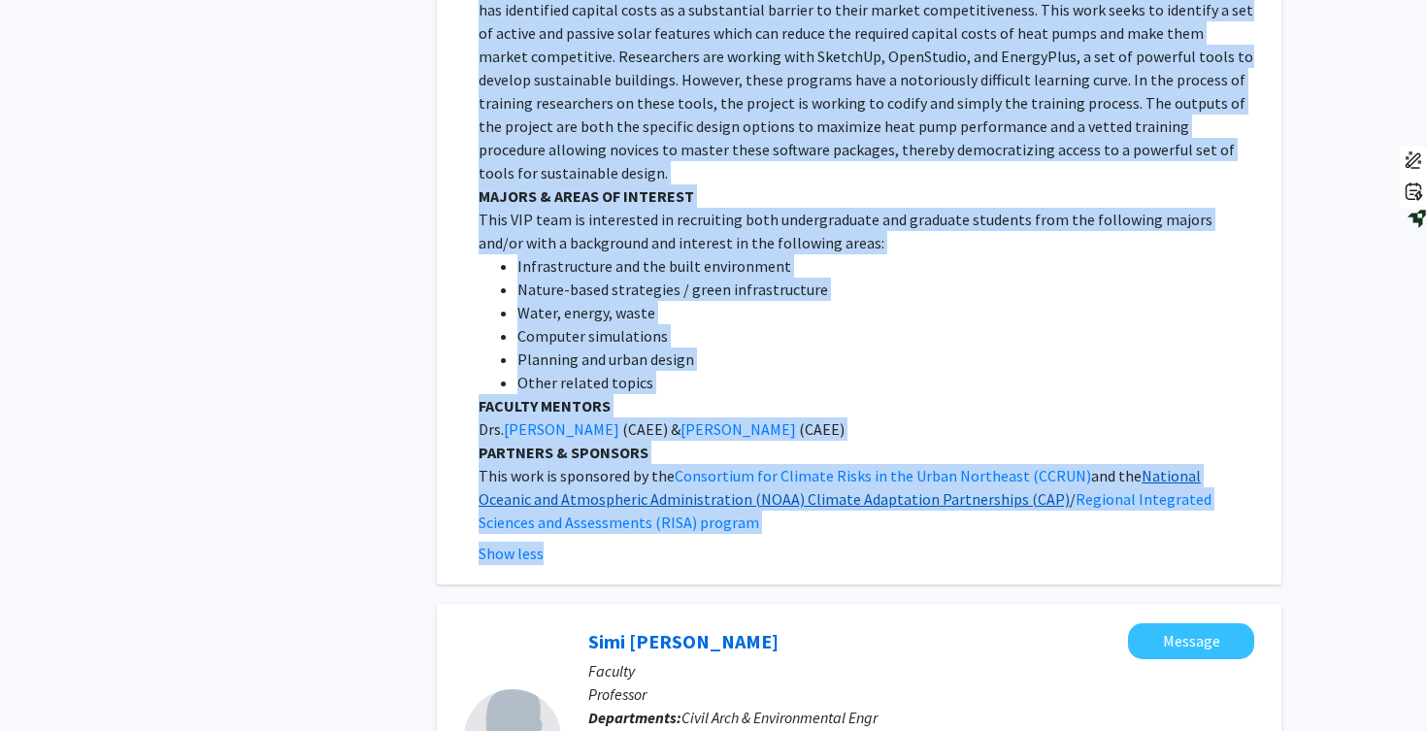
drag, startPoint x: 586, startPoint y: 67, endPoint x: 905, endPoint y: 425, distance: 479.2
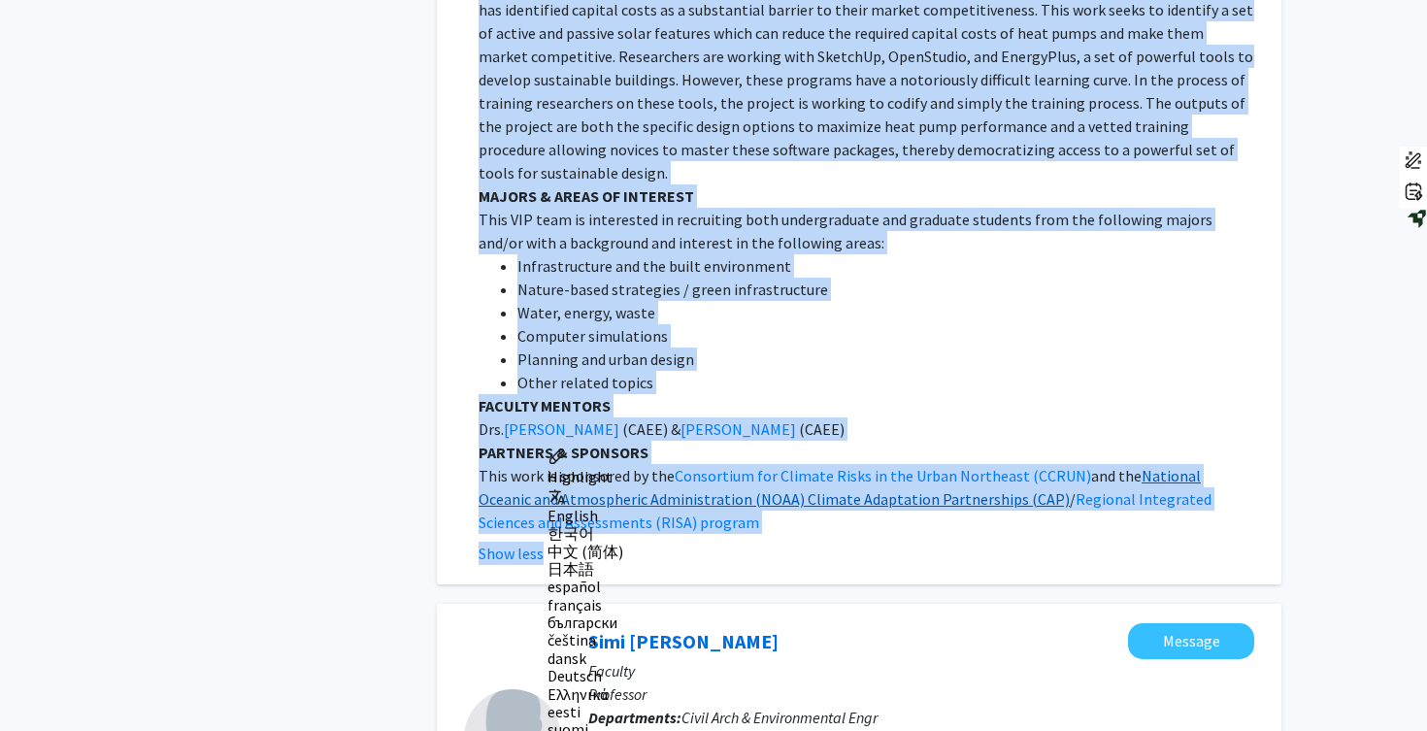
copy fg-search-faculty "Patrick Gurian Message Faculty Professor Departments: Civil Arch & Environmenta…"
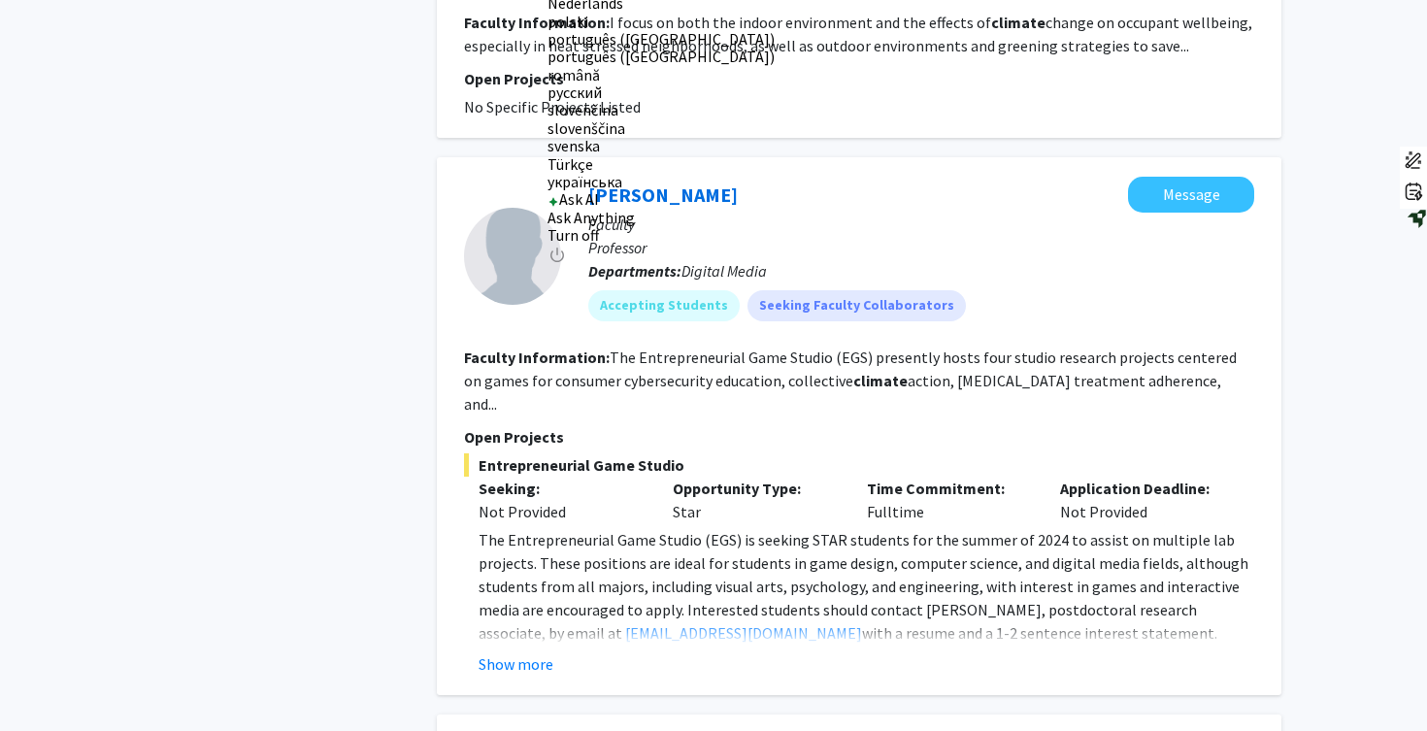
scroll to position [4802, 0]
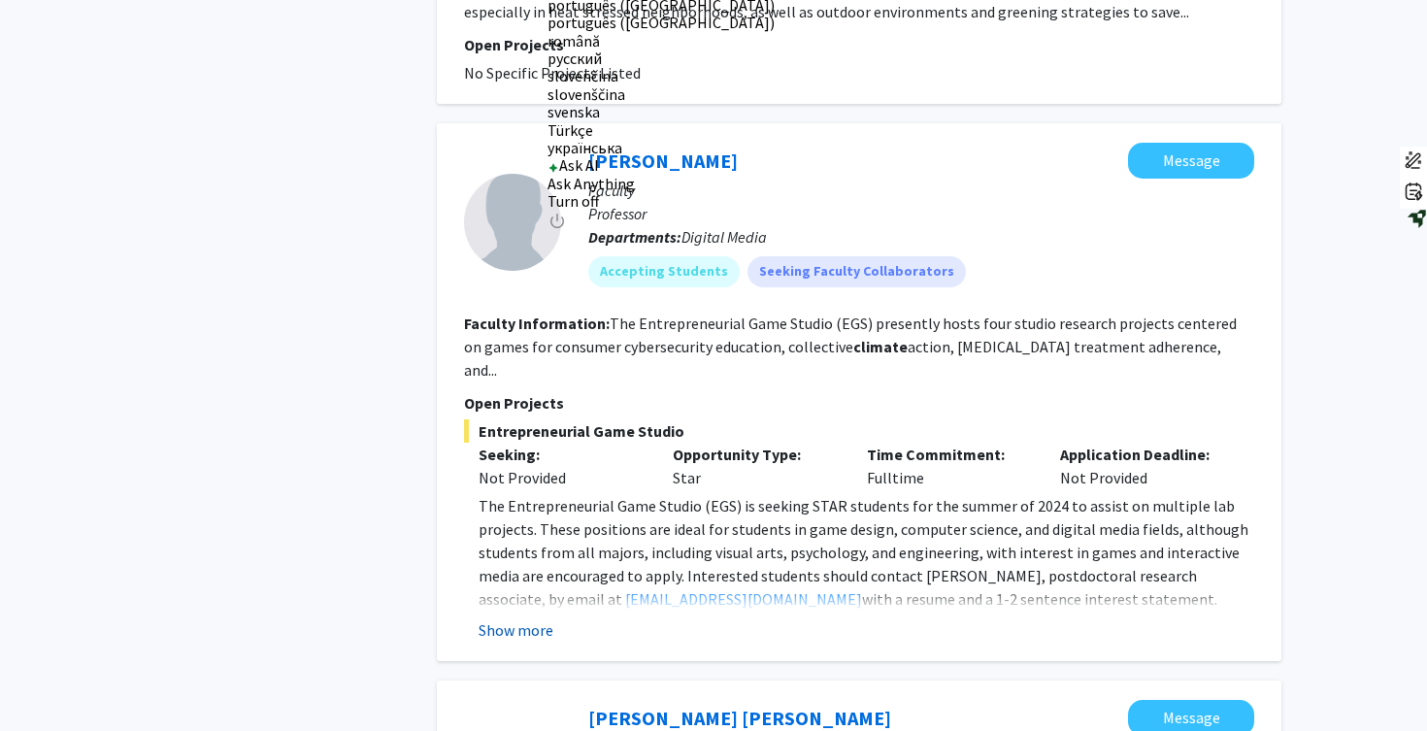
click at [514, 618] on button "Show more" at bounding box center [515, 629] width 75 height 23
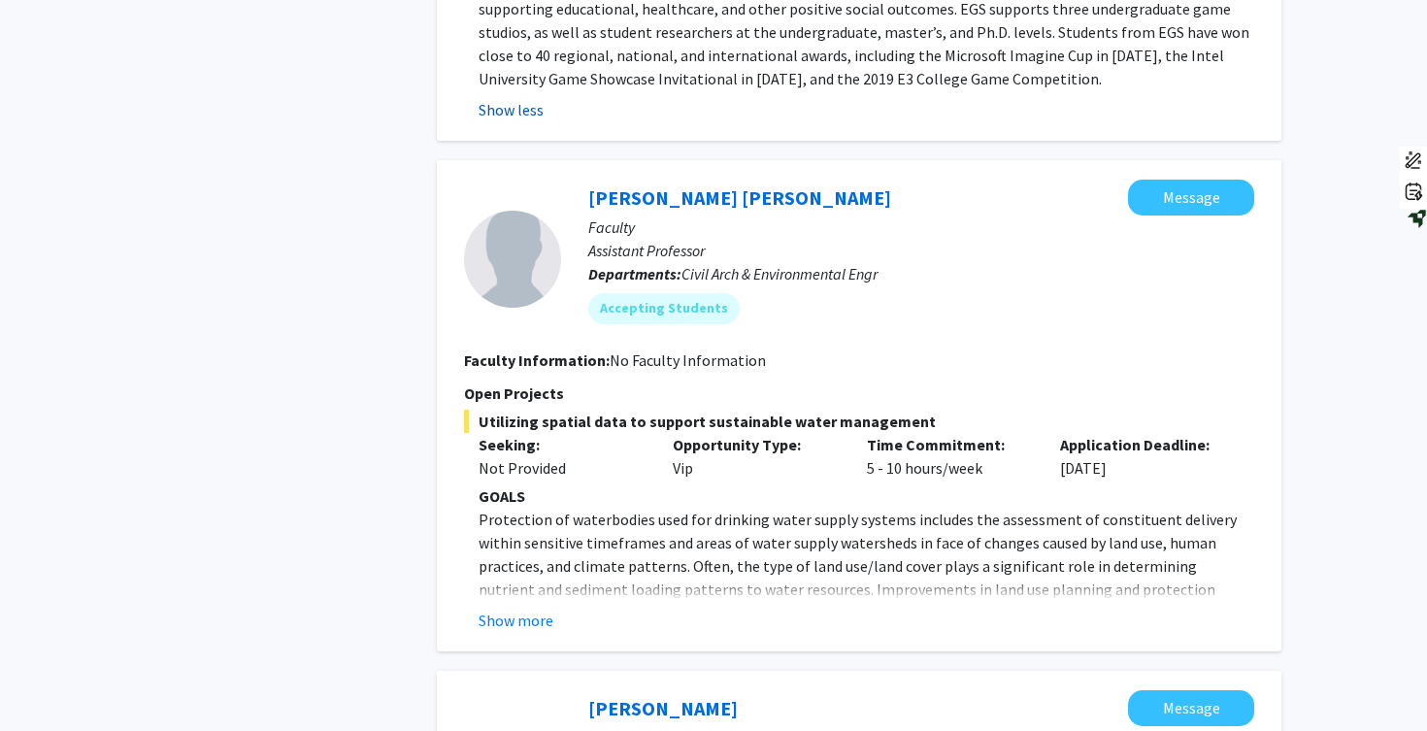
scroll to position [5678, 0]
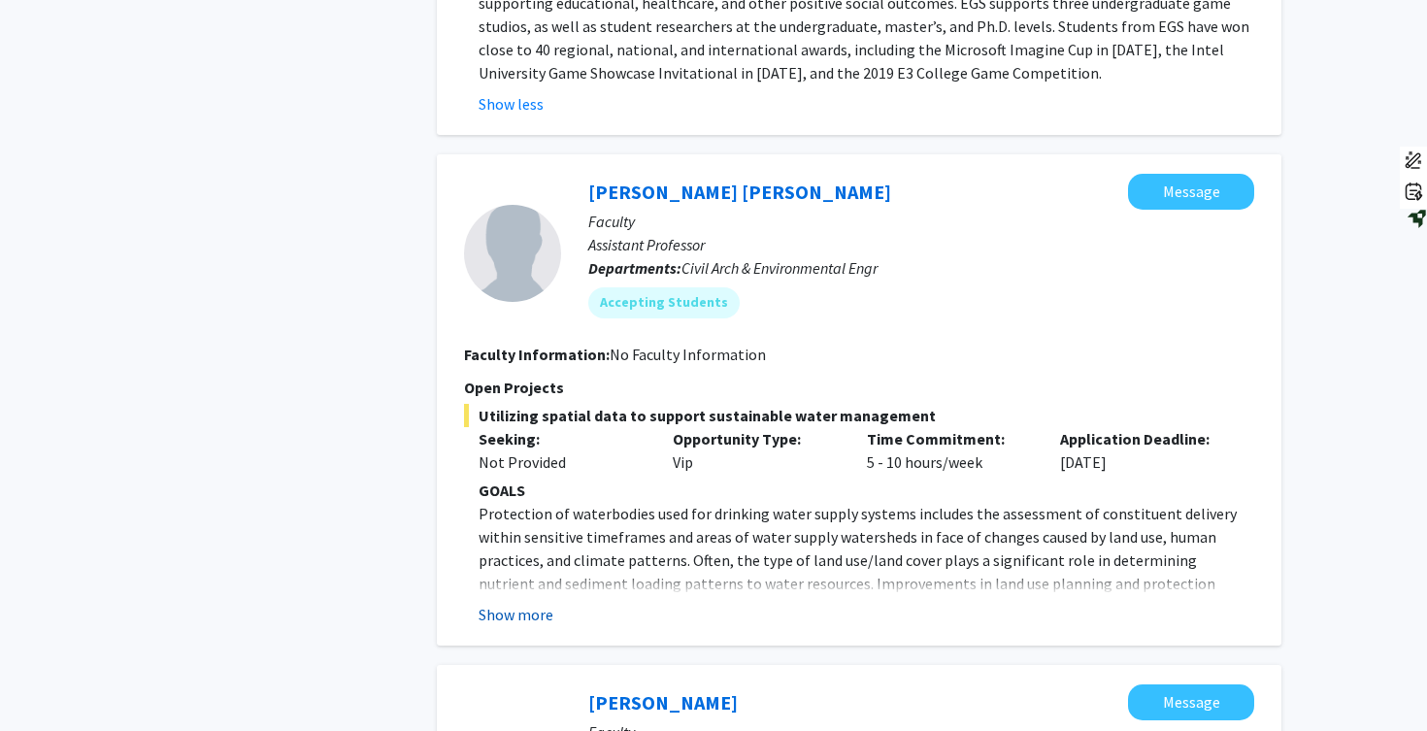
click at [518, 603] on button "Show more" at bounding box center [515, 614] width 75 height 23
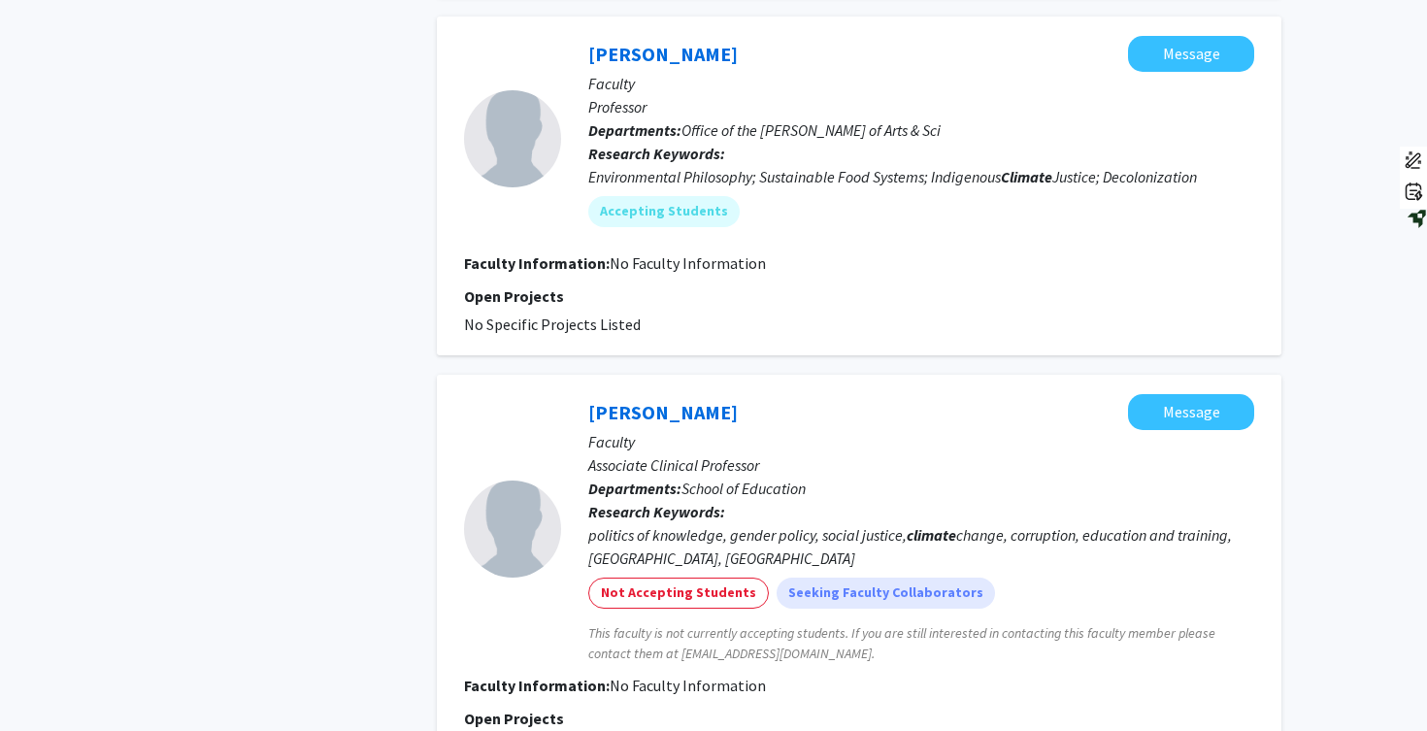
scroll to position [8653, 0]
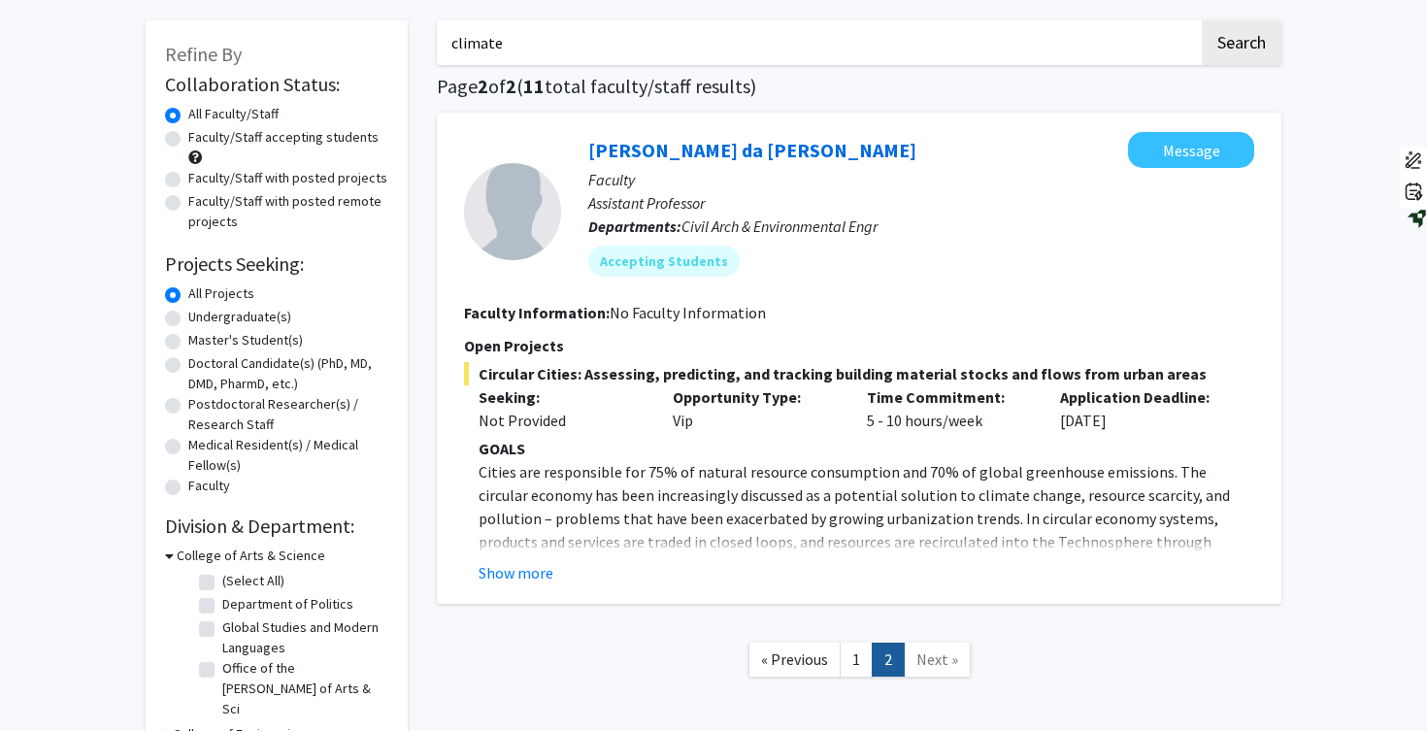
scroll to position [86, 0]
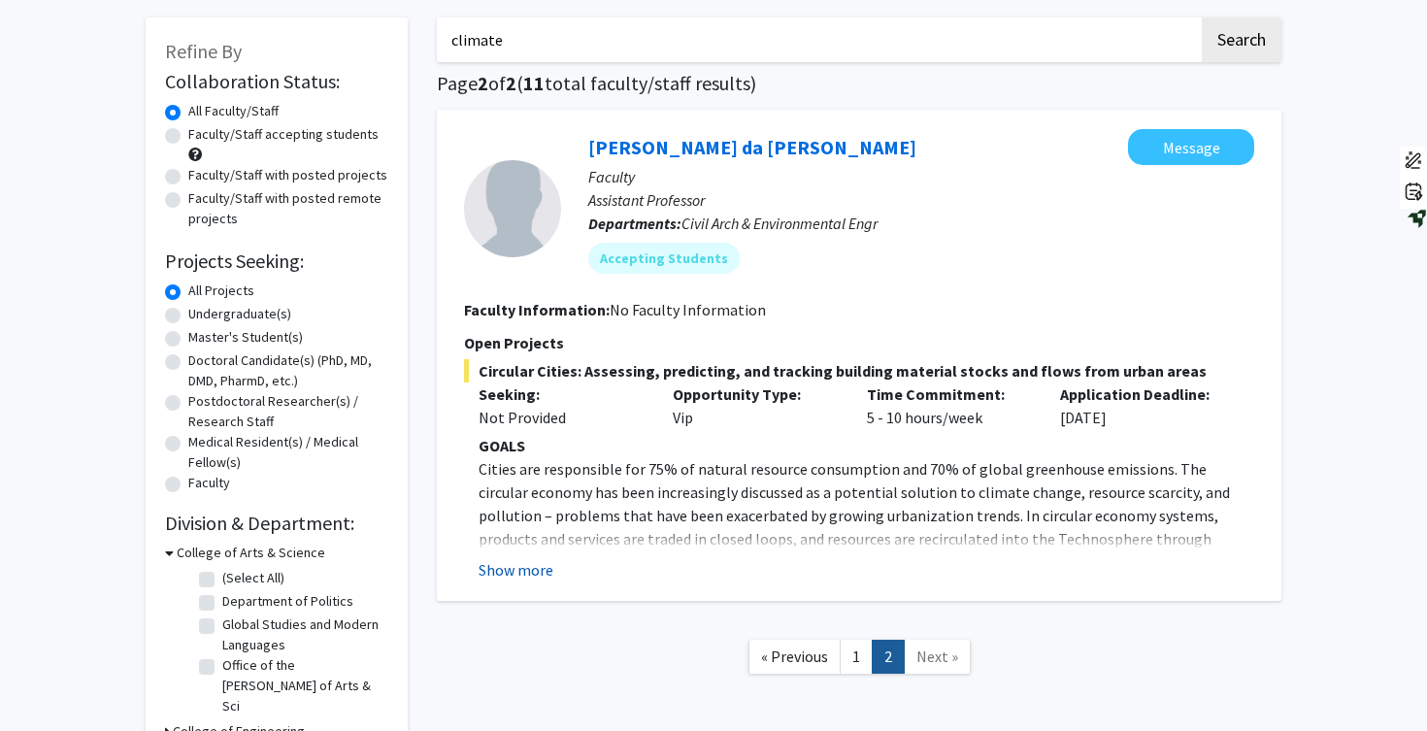
click at [503, 569] on button "Show more" at bounding box center [515, 569] width 75 height 23
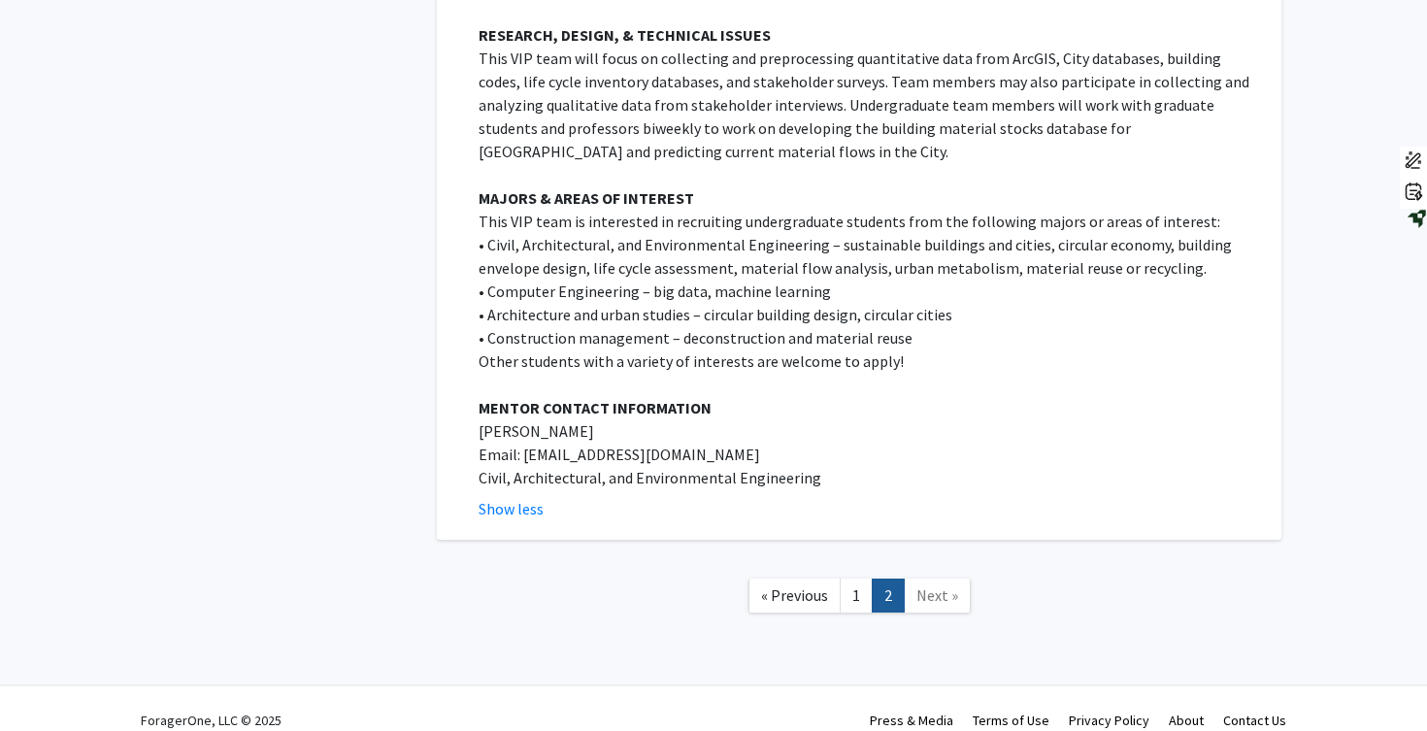
scroll to position [1170, 0]
click at [939, 587] on span "Next »" at bounding box center [937, 596] width 42 height 19
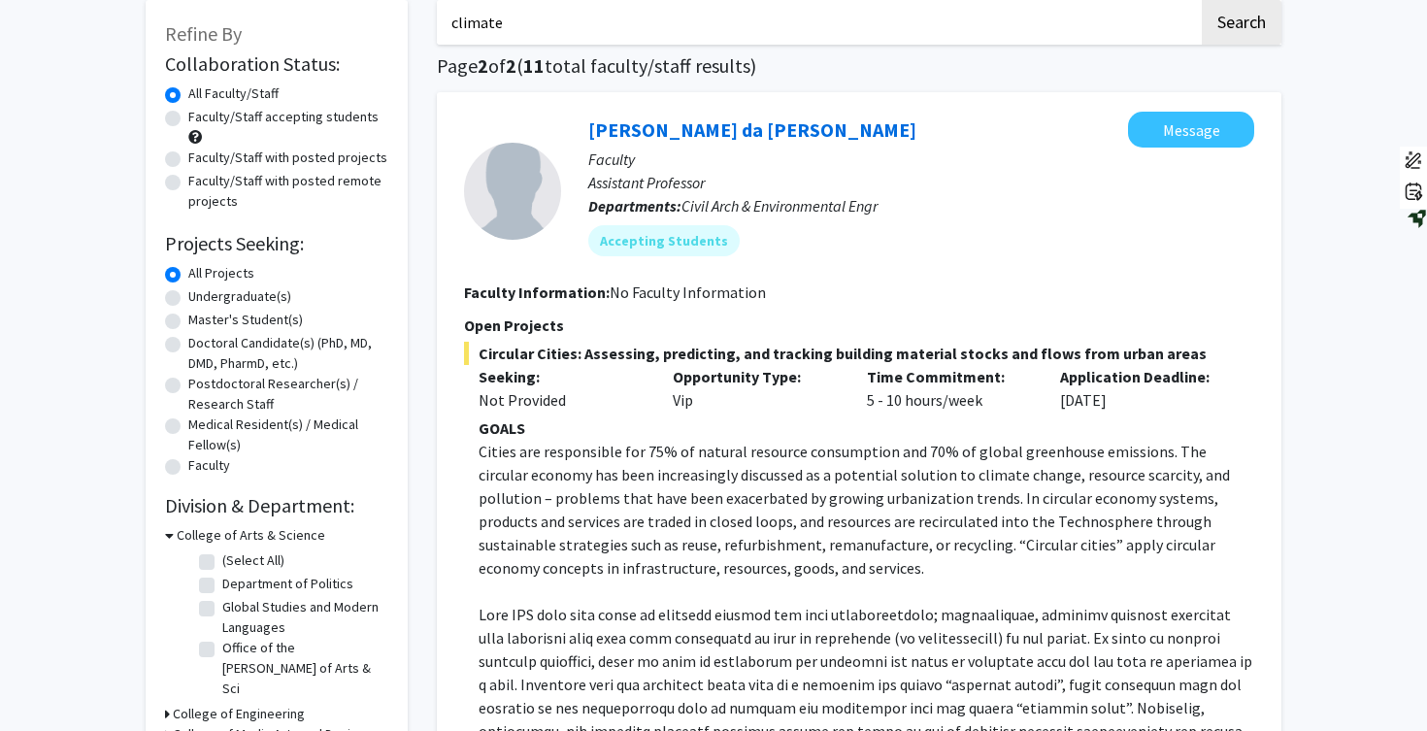
scroll to position [0, 0]
